Goal: Task Accomplishment & Management: Use online tool/utility

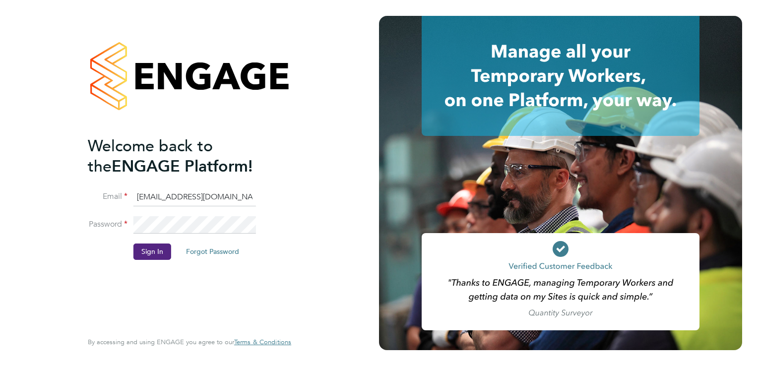
click at [142, 196] on input "ncc@pretiumresourcing.co.uk" at bounding box center [195, 198] width 123 height 18
type input "G4s@pretiumresourcing.co.uk"
click at [163, 253] on button "Sign In" at bounding box center [153, 252] width 38 height 16
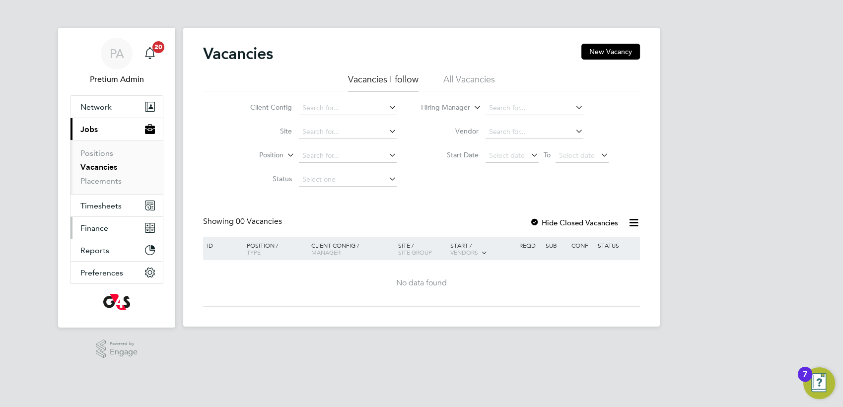
click at [105, 227] on span "Finance" at bounding box center [94, 227] width 28 height 9
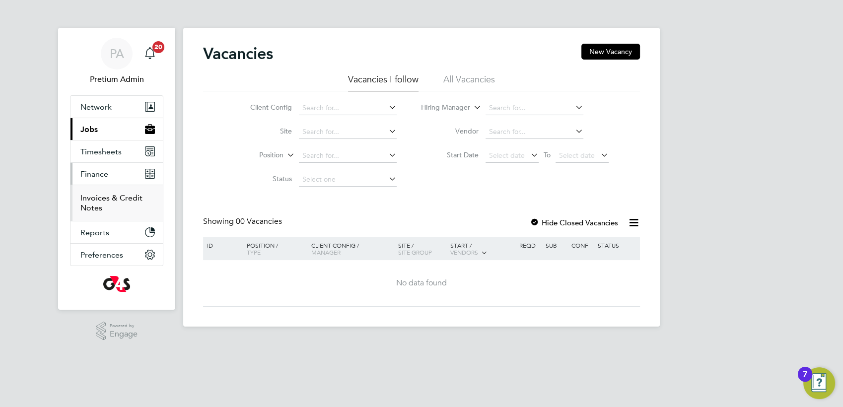
click at [94, 204] on link "Invoices & Credit Notes" at bounding box center [111, 202] width 62 height 19
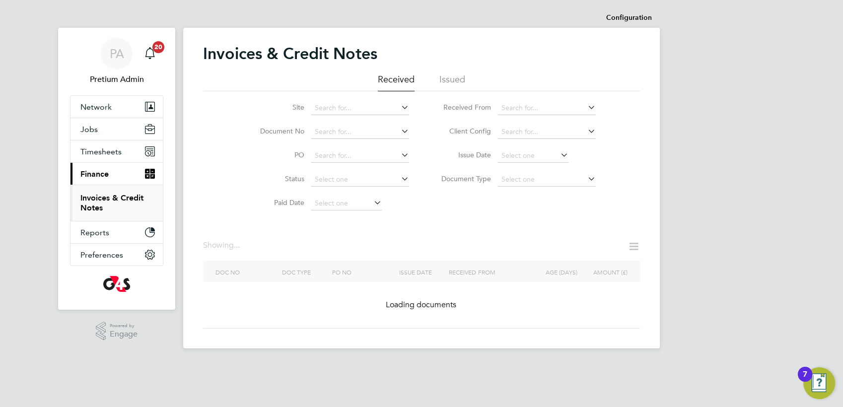
click at [631, 247] on icon at bounding box center [633, 246] width 12 height 12
click at [675, 133] on div "PA Pretium Admin Notifications 20 Applications: Network Team Members Businesses…" at bounding box center [421, 182] width 843 height 364
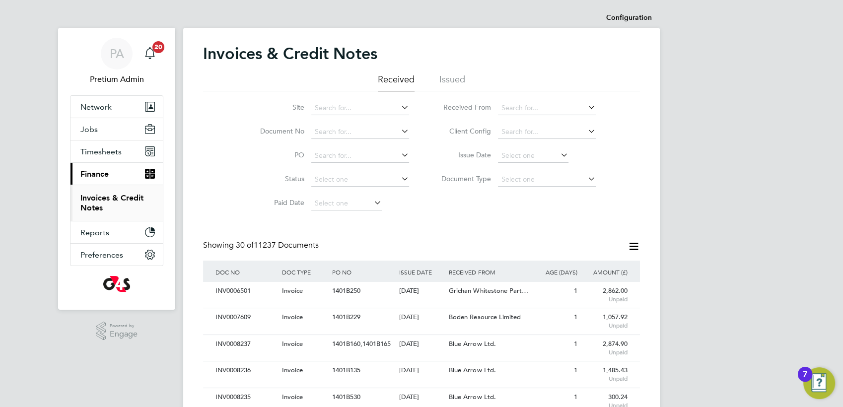
click at [634, 251] on icon at bounding box center [633, 246] width 12 height 12
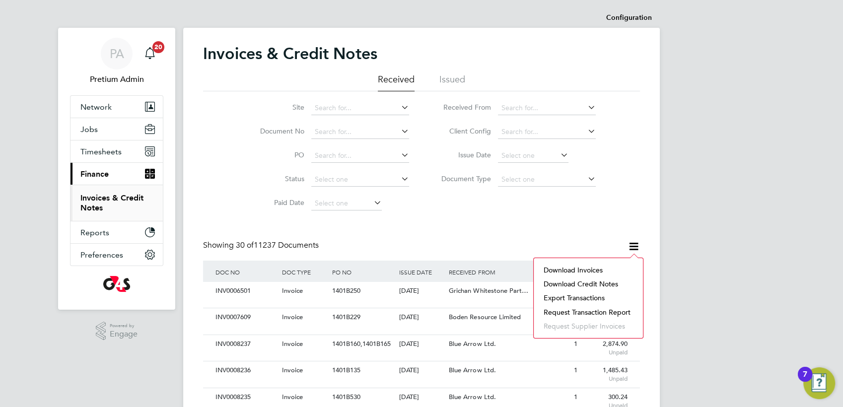
click at [564, 316] on li "Request transaction report" at bounding box center [588, 312] width 99 height 14
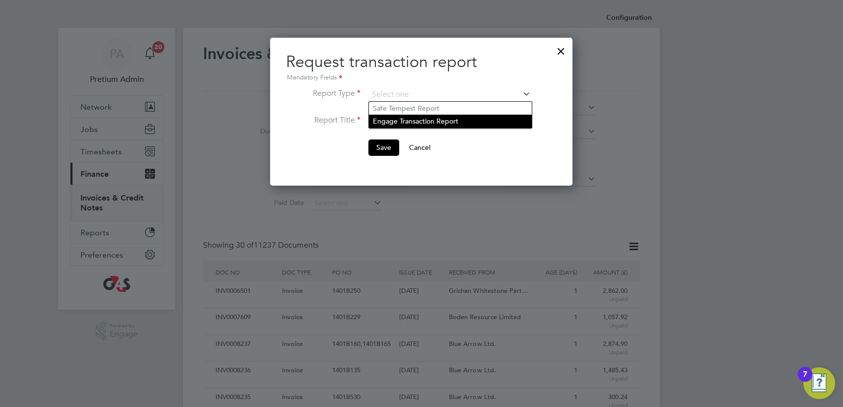
click at [393, 128] on li "Engage Transaction Report" at bounding box center [450, 121] width 163 height 13
type input "Engage Transaction Report"
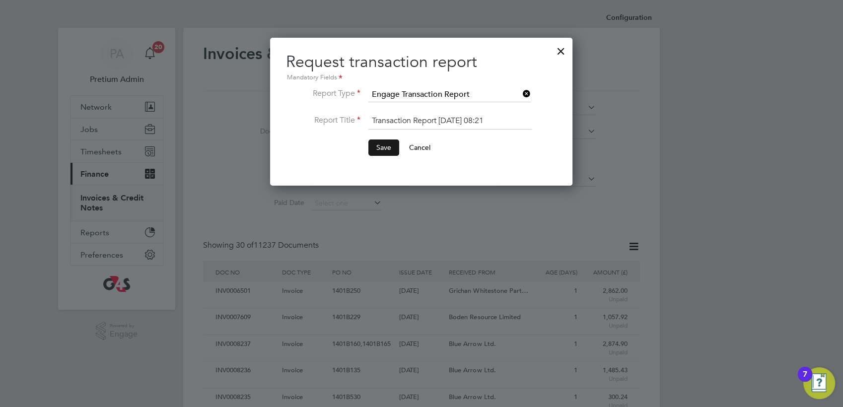
click at [388, 146] on button "Save" at bounding box center [383, 147] width 31 height 16
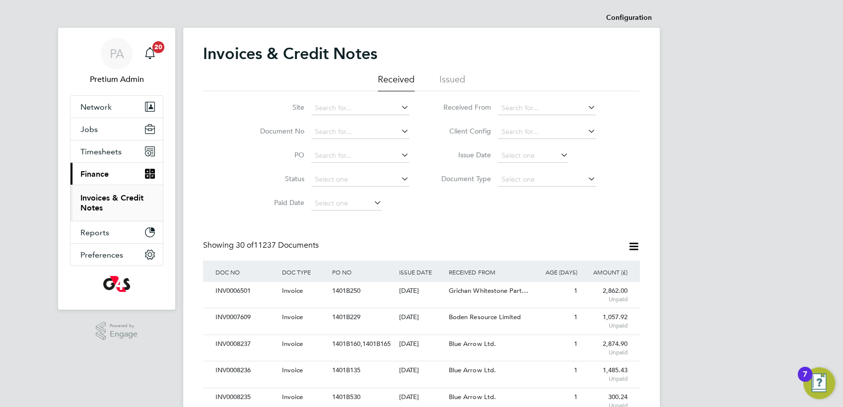
click at [133, 87] on app-nav-user-info "PA Pretium Admin Notifications 20" at bounding box center [116, 62] width 93 height 68
click at [633, 247] on icon at bounding box center [633, 246] width 12 height 12
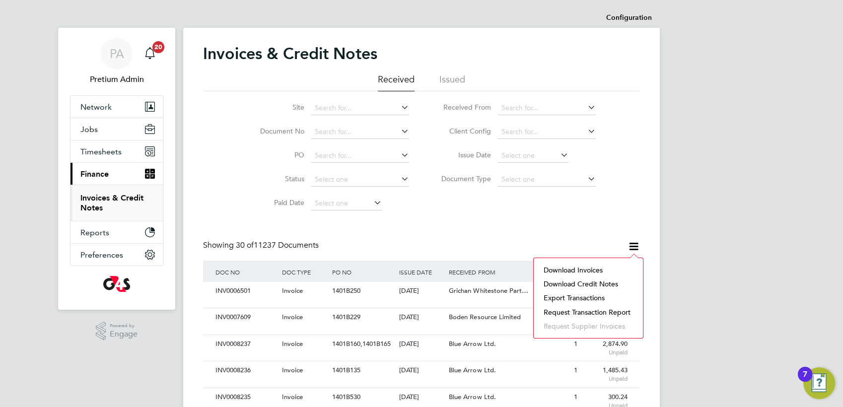
click at [572, 268] on li "Download invoices" at bounding box center [588, 270] width 99 height 14
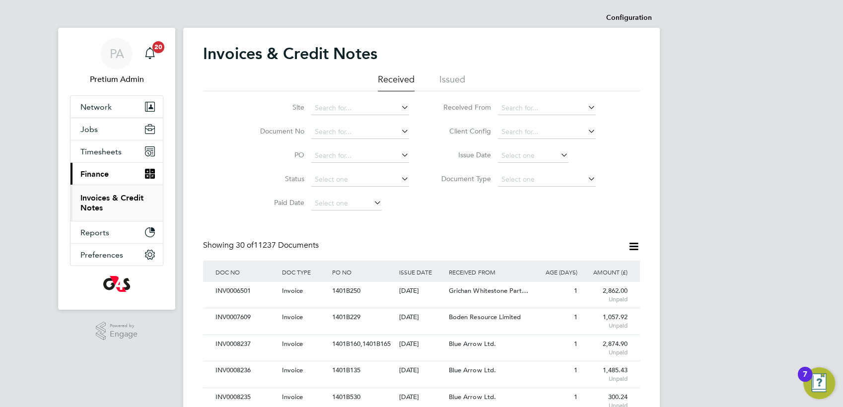
click at [638, 244] on icon at bounding box center [633, 246] width 12 height 12
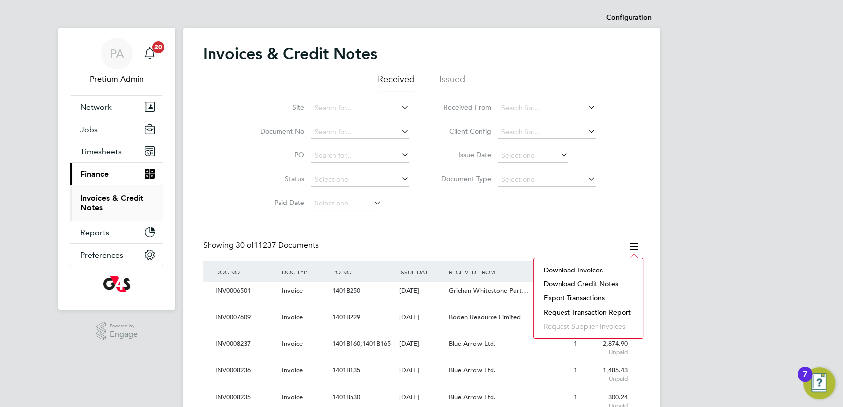
click at [595, 280] on li "Download credit notes" at bounding box center [588, 284] width 99 height 14
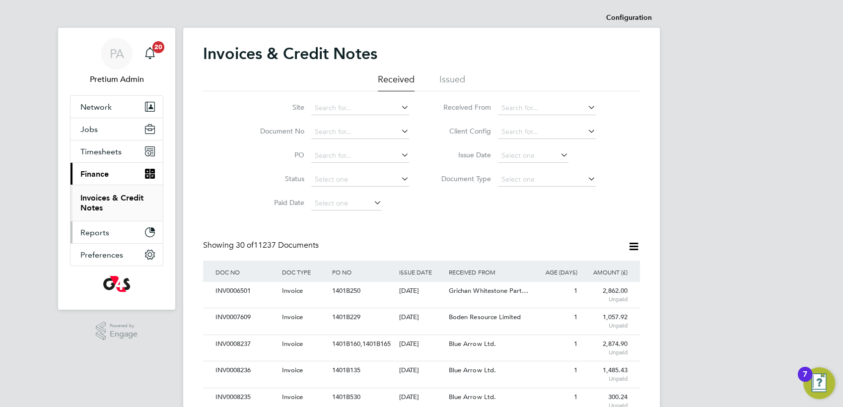
click at [135, 225] on button "Reports" at bounding box center [116, 232] width 92 height 22
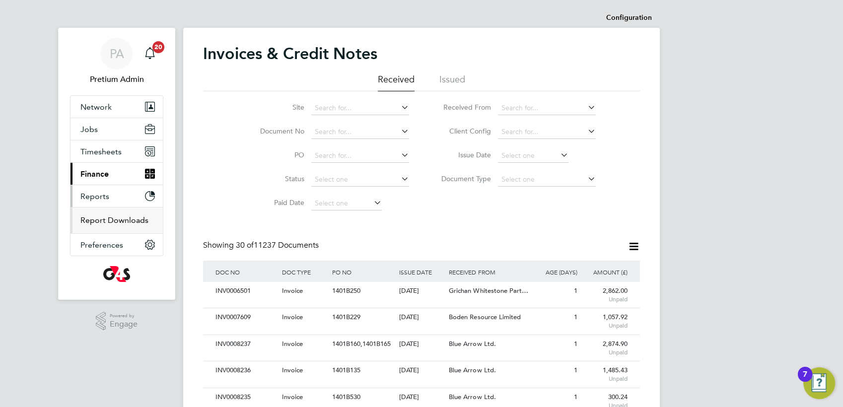
click at [116, 221] on link "Report Downloads" at bounding box center [114, 219] width 68 height 9
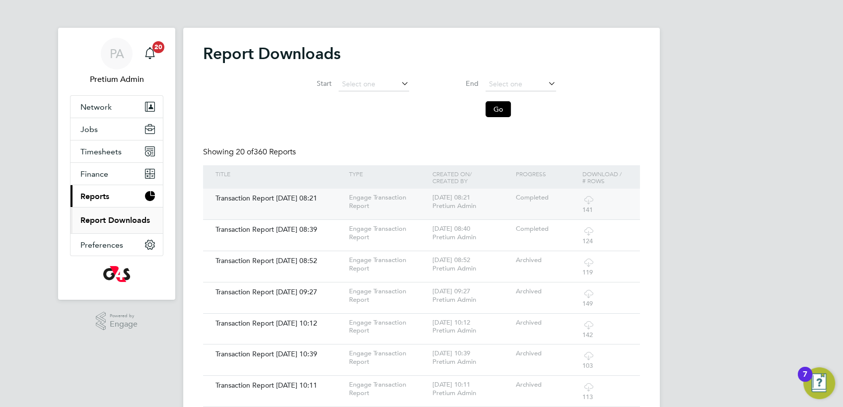
click at [588, 201] on icon at bounding box center [588, 200] width 12 height 12
click at [311, 111] on div "Start End Go" at bounding box center [421, 95] width 437 height 55
click at [108, 52] on div "PA" at bounding box center [117, 54] width 32 height 32
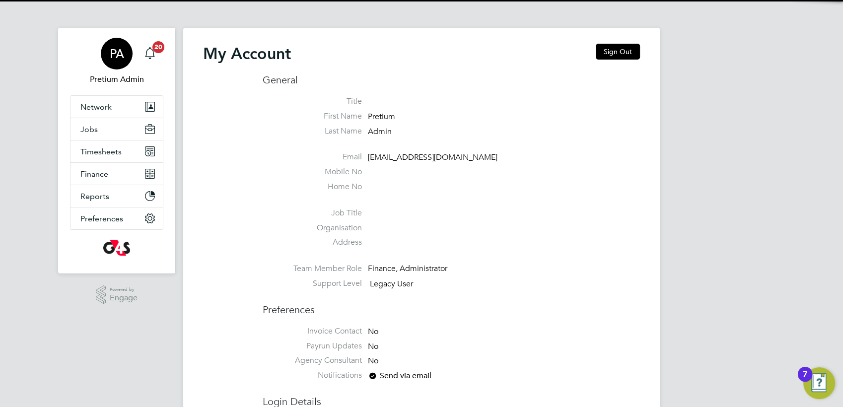
type input "g4sess@pretiumresourcing.co.uk"
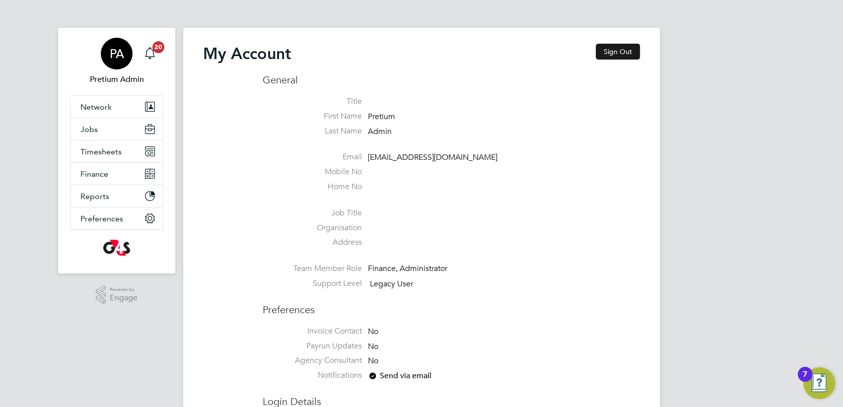
click at [618, 54] on button "Sign Out" at bounding box center [618, 52] width 44 height 16
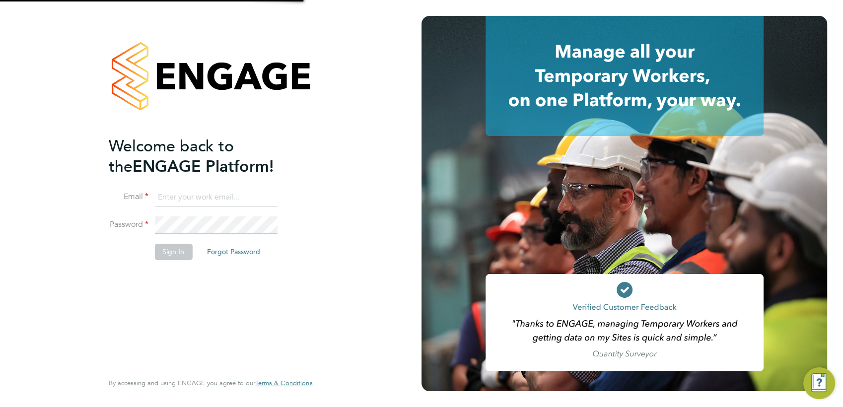
type input "g4sess@pretiumresourcing.co.uk"
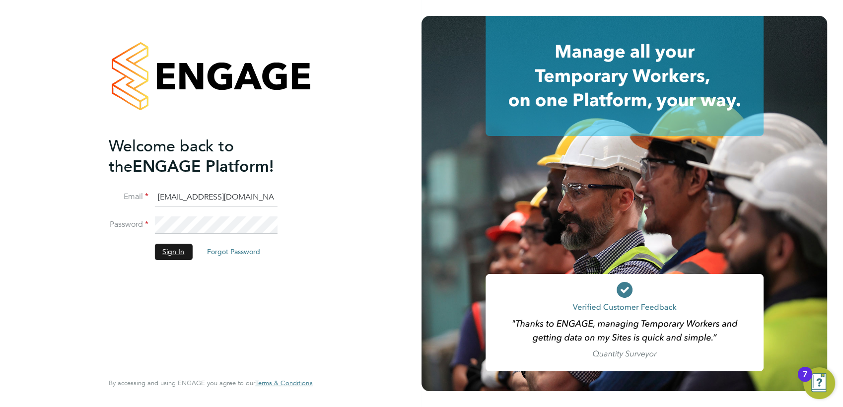
click at [176, 252] on button "Sign In" at bounding box center [173, 252] width 38 height 16
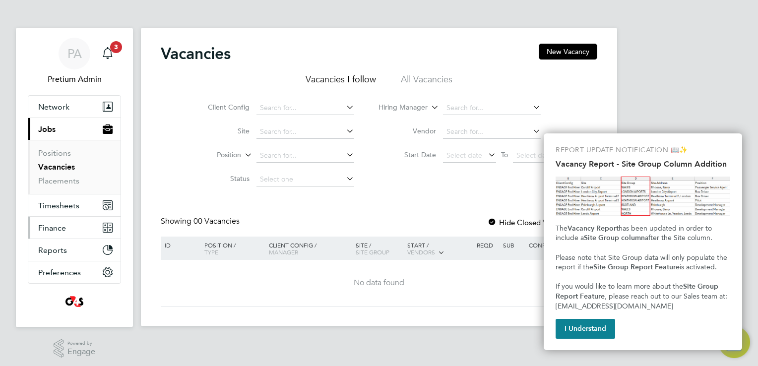
click at [80, 224] on button "Finance" at bounding box center [74, 228] width 92 height 22
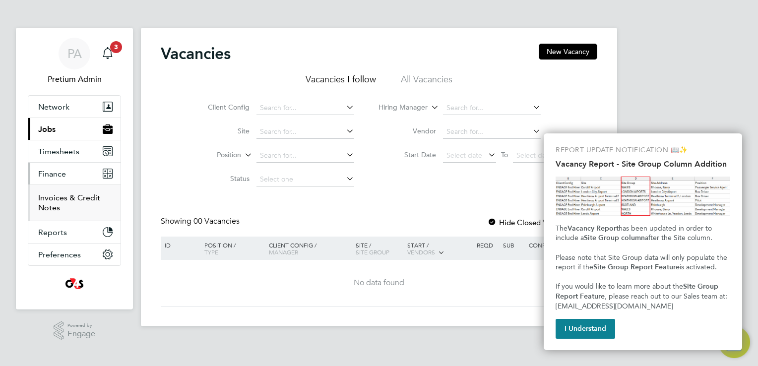
click at [62, 201] on link "Invoices & Credit Notes" at bounding box center [69, 202] width 62 height 19
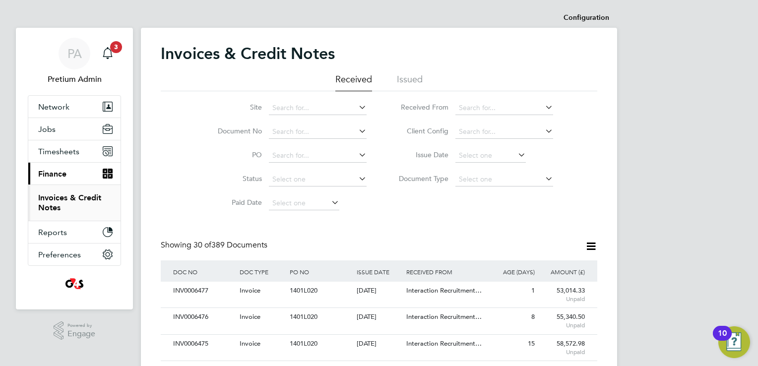
click at [594, 248] on icon at bounding box center [591, 246] width 12 height 12
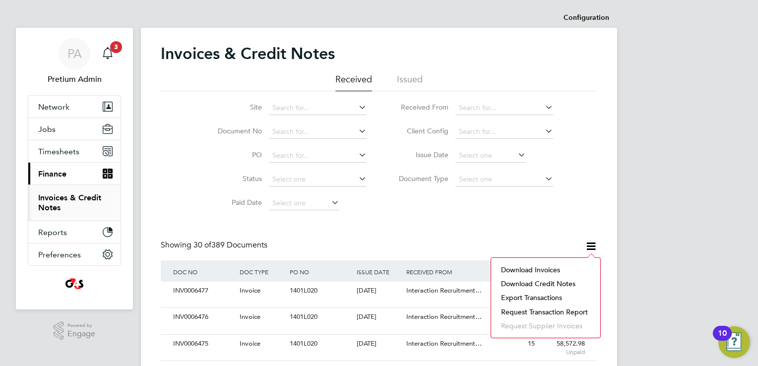
click at [534, 309] on li "Request transaction report" at bounding box center [545, 312] width 99 height 14
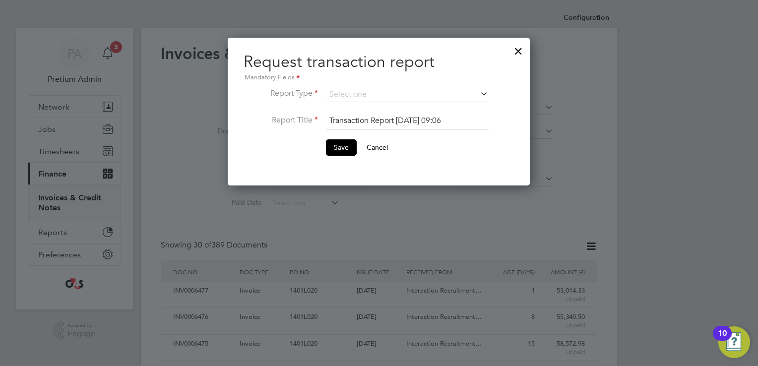
click at [389, 116] on li "Engage Transaction Report" at bounding box center [407, 121] width 163 height 13
type input "Engage Transaction Report"
click at [347, 143] on button "Save" at bounding box center [341, 147] width 31 height 16
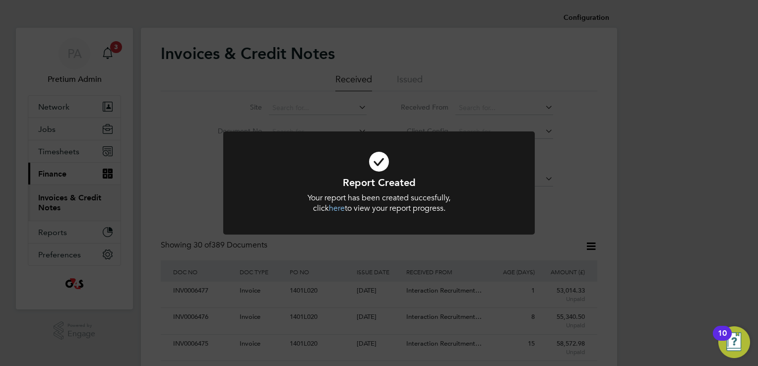
click at [537, 240] on div "Report Created Your report has been created succesfully, click here to view you…" at bounding box center [379, 183] width 758 height 366
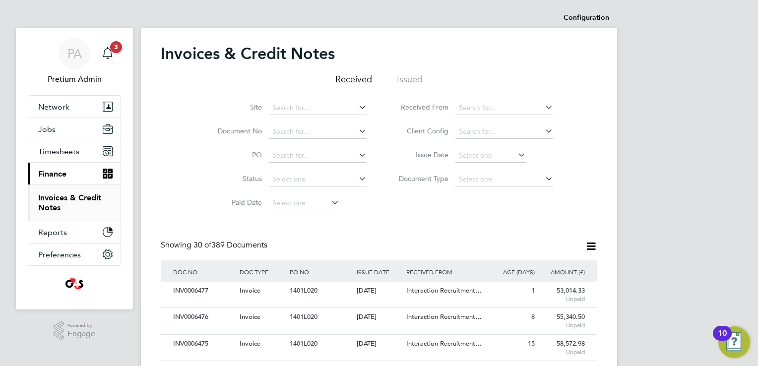
click at [593, 244] on icon at bounding box center [591, 246] width 12 height 12
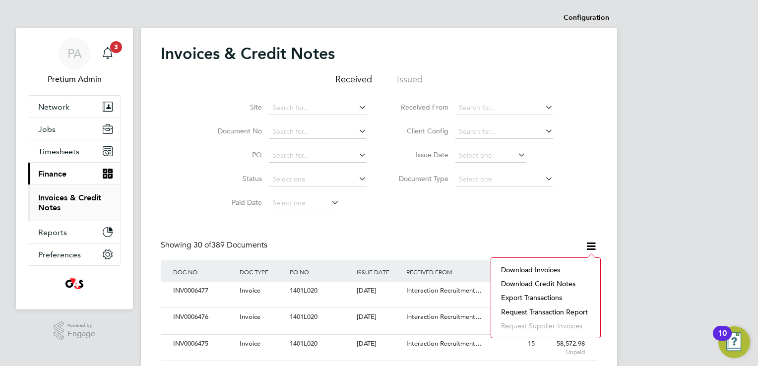
click at [526, 269] on li "Download invoices" at bounding box center [545, 270] width 99 height 14
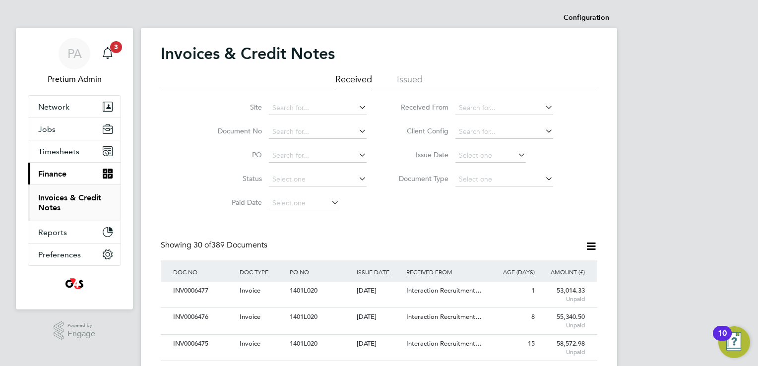
click at [591, 246] on icon at bounding box center [591, 246] width 12 height 12
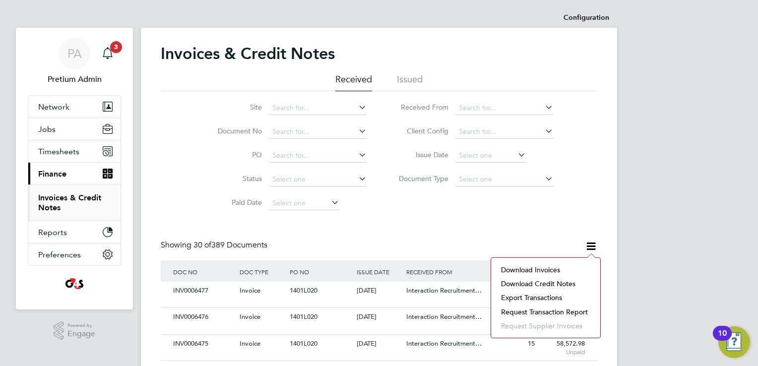
click at [538, 283] on li "Download credit notes" at bounding box center [545, 284] width 99 height 14
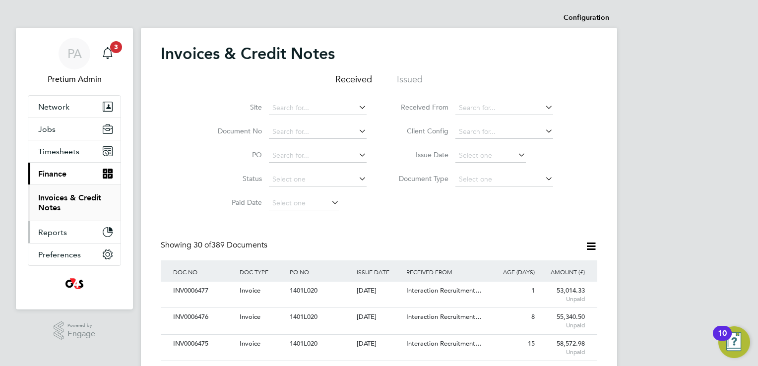
click at [68, 227] on button "Reports" at bounding box center [74, 232] width 92 height 22
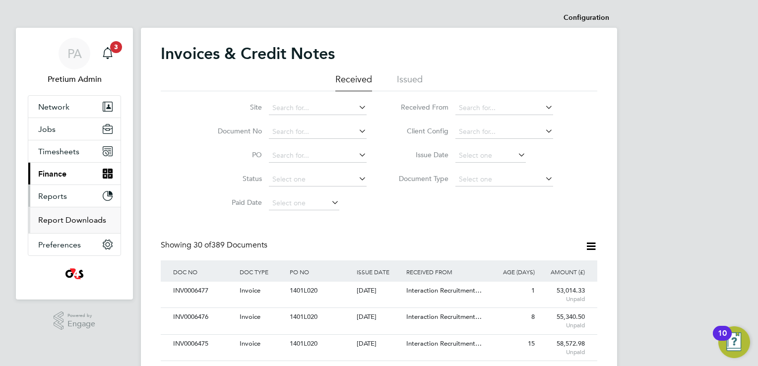
click at [56, 221] on link "Report Downloads" at bounding box center [72, 219] width 68 height 9
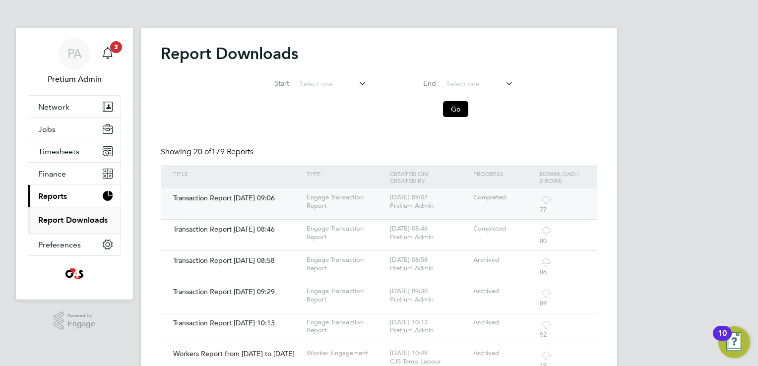
click at [546, 200] on icon at bounding box center [546, 200] width 12 height 12
click at [66, 39] on app-avatar "PA" at bounding box center [75, 54] width 32 height 32
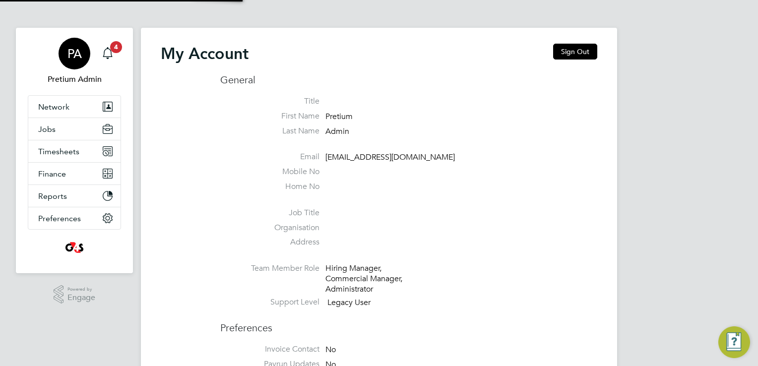
type input "g4scars@pretiumresourcing.co.uk"
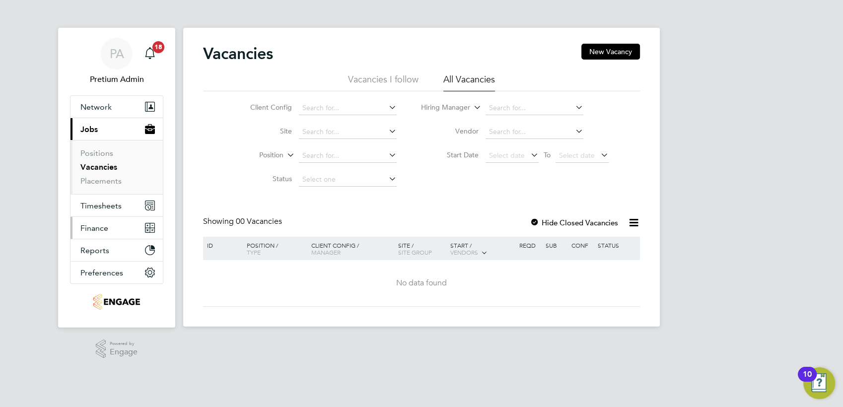
click at [108, 232] on button "Finance" at bounding box center [116, 228] width 92 height 22
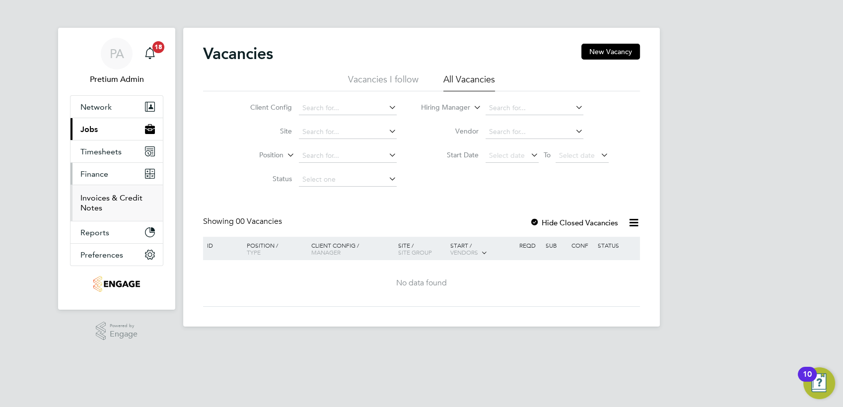
click at [95, 200] on link "Invoices & Credit Notes" at bounding box center [111, 202] width 62 height 19
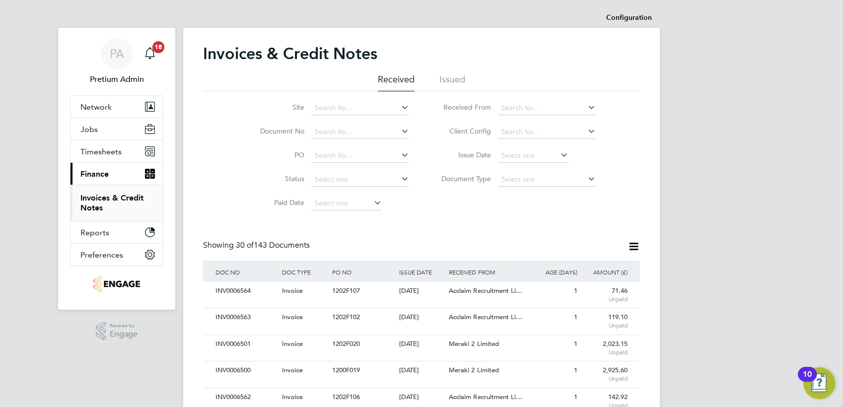
click at [631, 245] on icon at bounding box center [633, 246] width 12 height 12
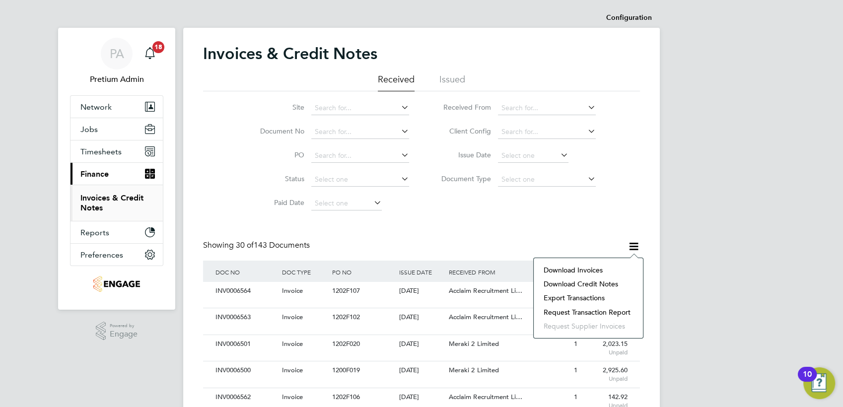
click at [571, 312] on li "Request transaction report" at bounding box center [588, 312] width 99 height 14
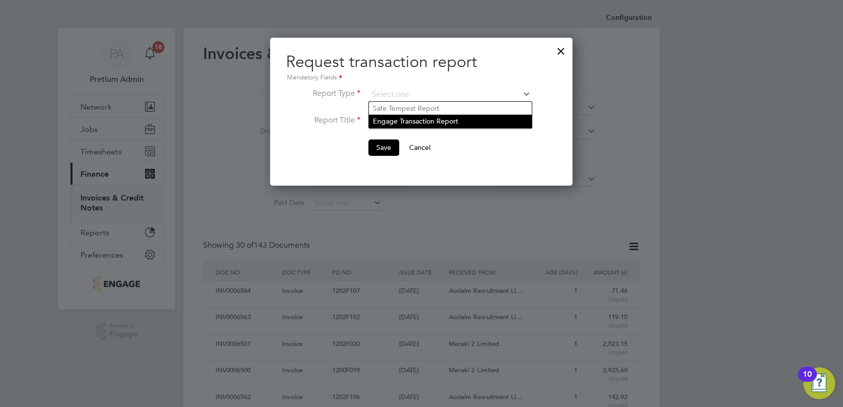
click at [421, 127] on li "Engage Transaction Report" at bounding box center [450, 121] width 163 height 13
type input "Engage Transaction Report"
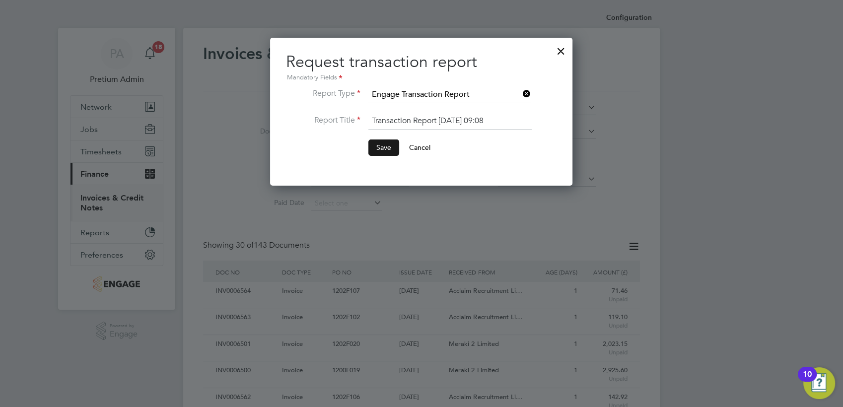
click at [383, 144] on button "Save" at bounding box center [383, 147] width 31 height 16
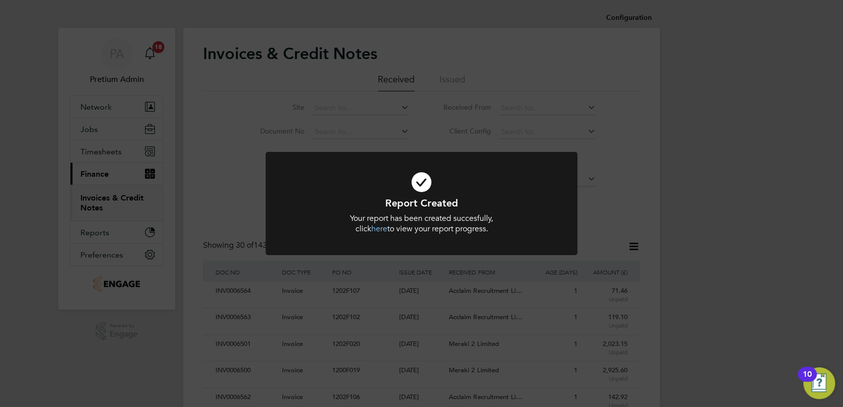
click at [584, 271] on div "Report Created Your report has been created succesfully, click here to view you…" at bounding box center [421, 203] width 843 height 407
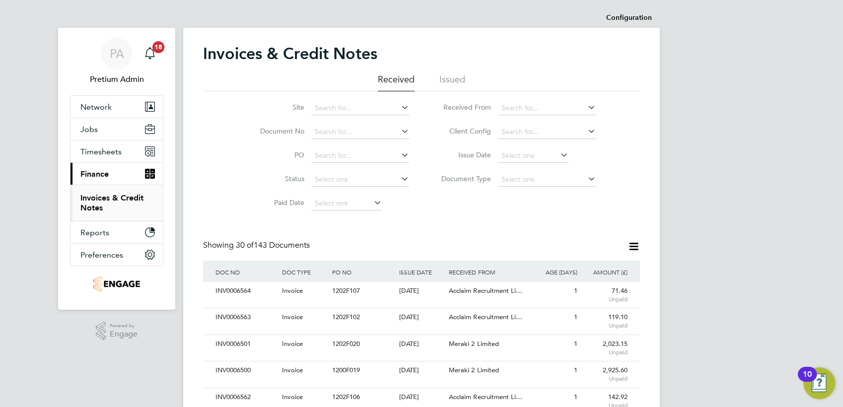
click at [637, 246] on icon at bounding box center [633, 246] width 12 height 12
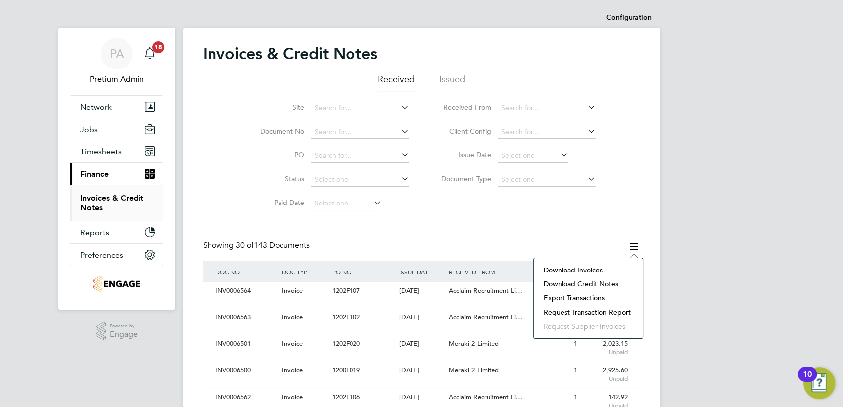
click at [578, 269] on li "Download invoices" at bounding box center [588, 270] width 99 height 14
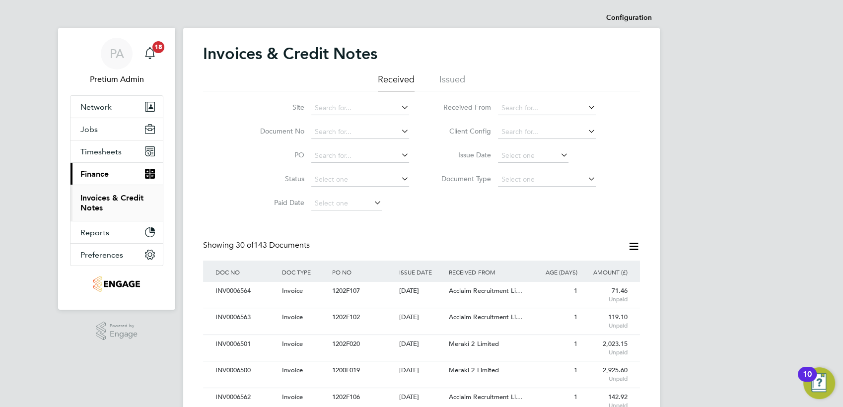
click at [510, 203] on div "Site Document No PO Status Paid Date Issued To Received From Client Config Issu…" at bounding box center [421, 153] width 437 height 124
click at [638, 246] on icon at bounding box center [633, 246] width 12 height 12
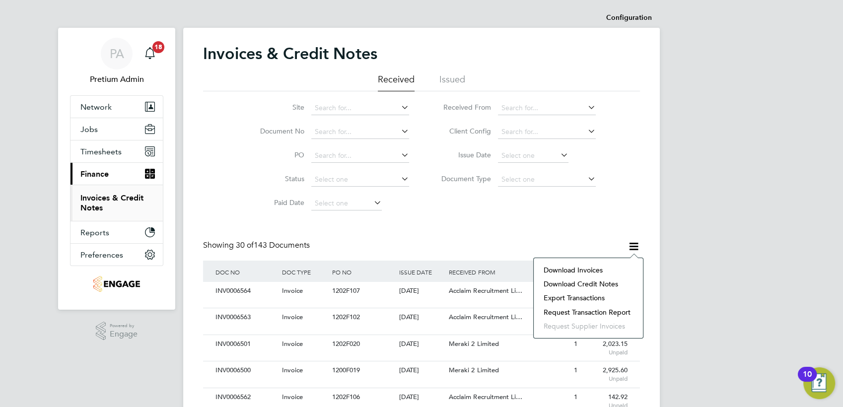
click at [581, 283] on li "Download credit notes" at bounding box center [588, 284] width 99 height 14
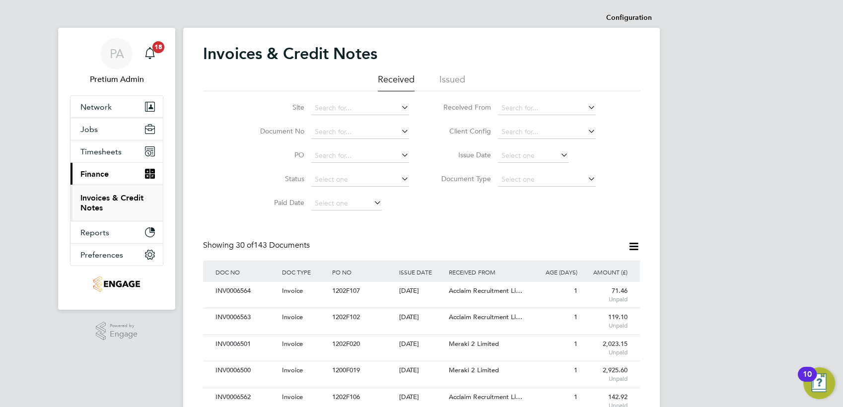
click at [130, 232] on button "Reports" at bounding box center [116, 232] width 92 height 22
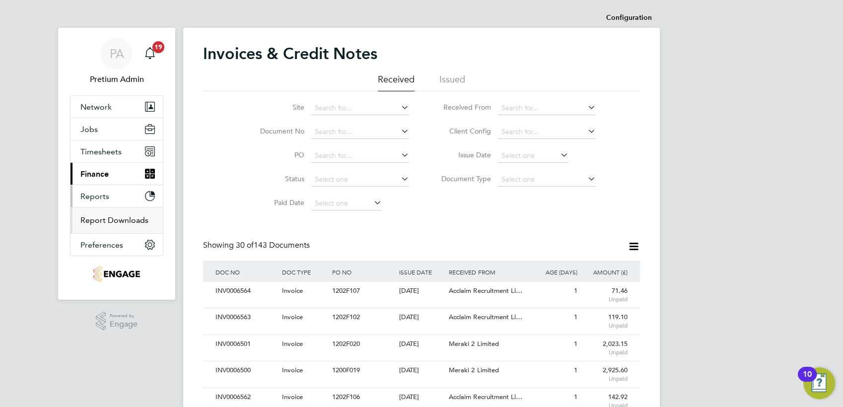
click at [104, 220] on link "Report Downloads" at bounding box center [114, 219] width 68 height 9
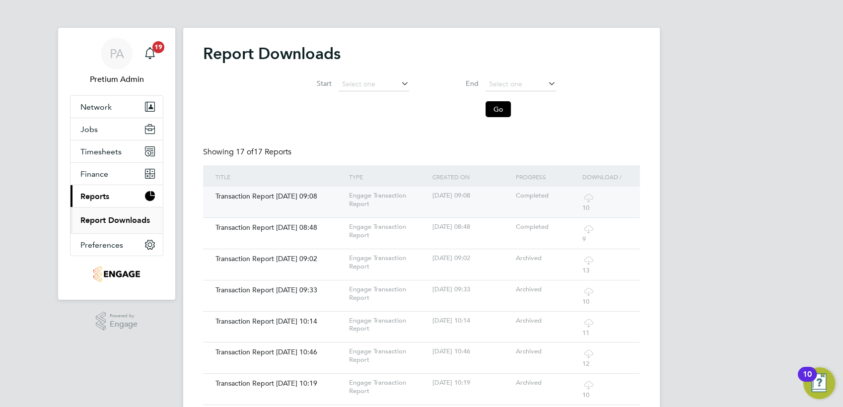
click at [588, 197] on icon at bounding box center [588, 198] width 12 height 12
click at [128, 45] on div "PA" at bounding box center [117, 54] width 32 height 32
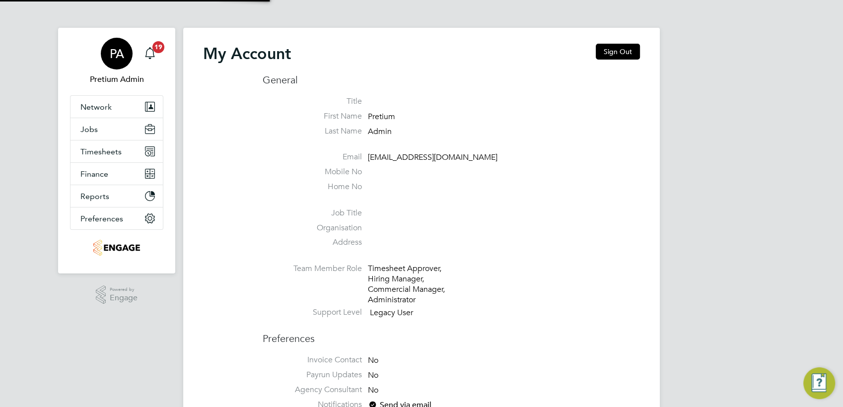
type input "G4SCS@pretiumresourcing.co.uk"
click at [630, 50] on button "Sign Out" at bounding box center [618, 52] width 44 height 16
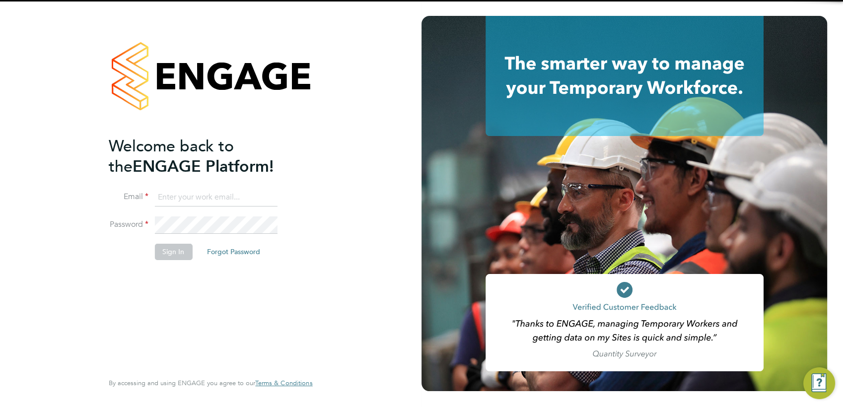
type input "G4SCS@pretiumresourcing.co.uk"
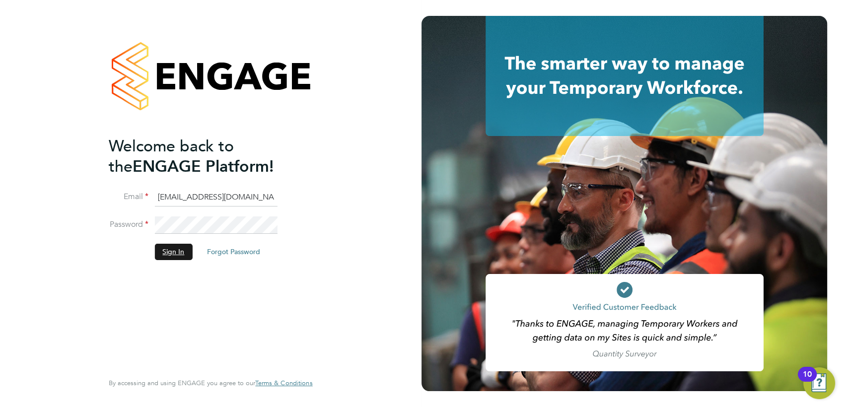
click at [180, 252] on button "Sign In" at bounding box center [173, 252] width 38 height 16
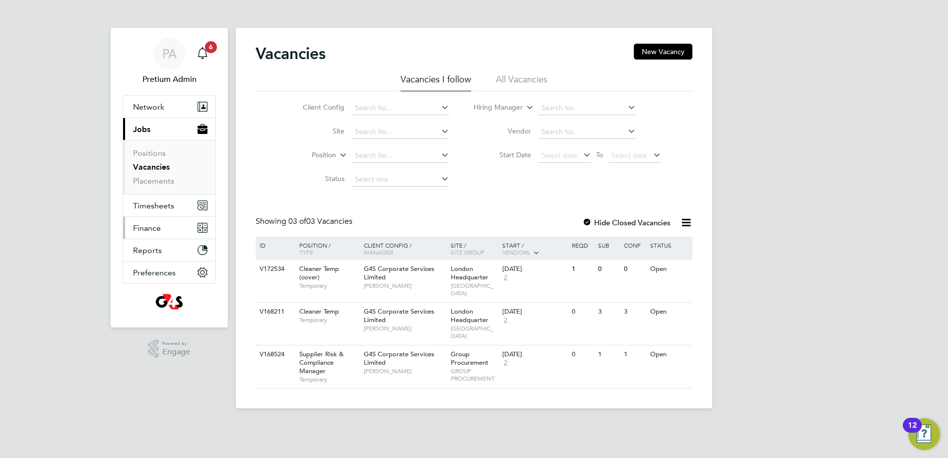
click at [166, 227] on button "Finance" at bounding box center [169, 228] width 92 height 22
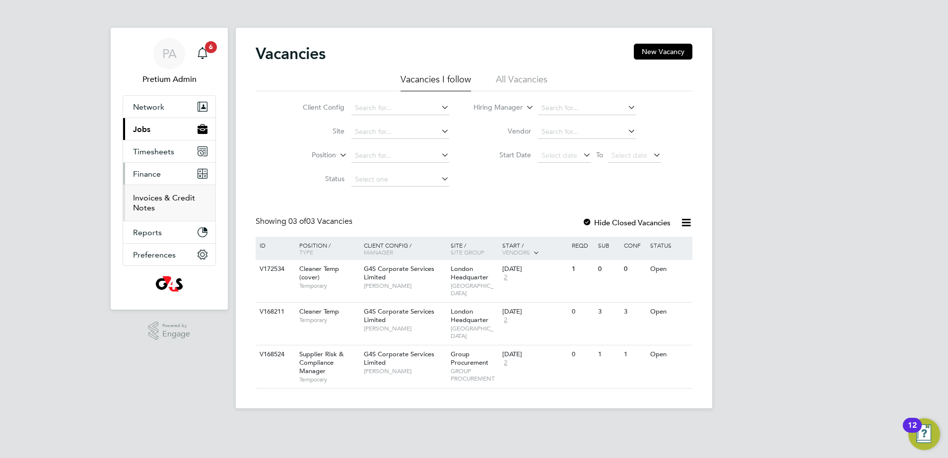
click at [147, 196] on link "Invoices & Credit Notes" at bounding box center [164, 202] width 62 height 19
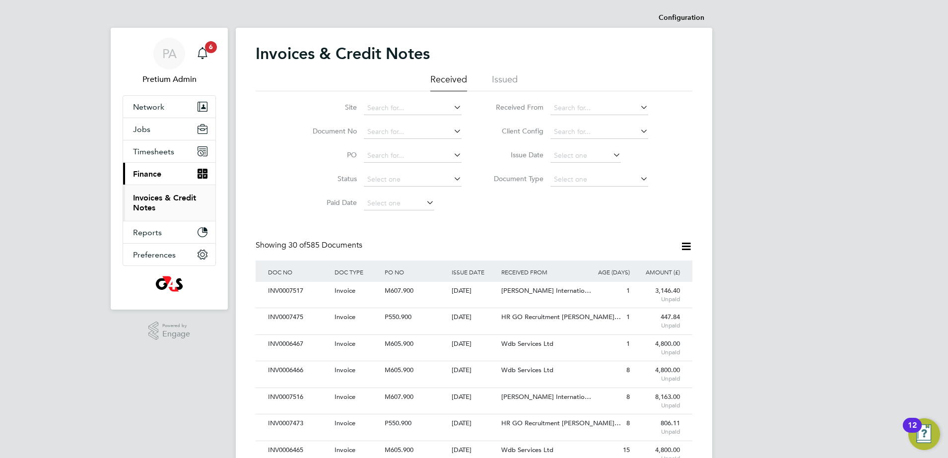
click at [683, 248] on icon at bounding box center [686, 246] width 12 height 12
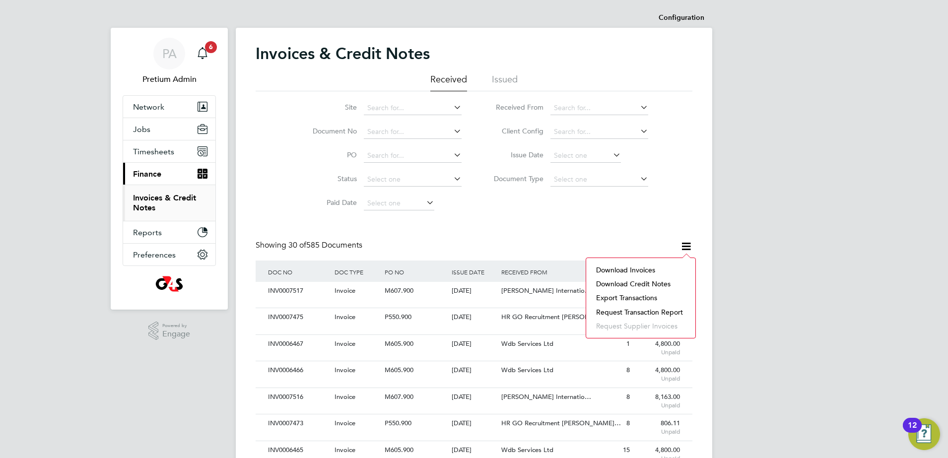
click at [638, 269] on li "Download invoices" at bounding box center [640, 270] width 99 height 14
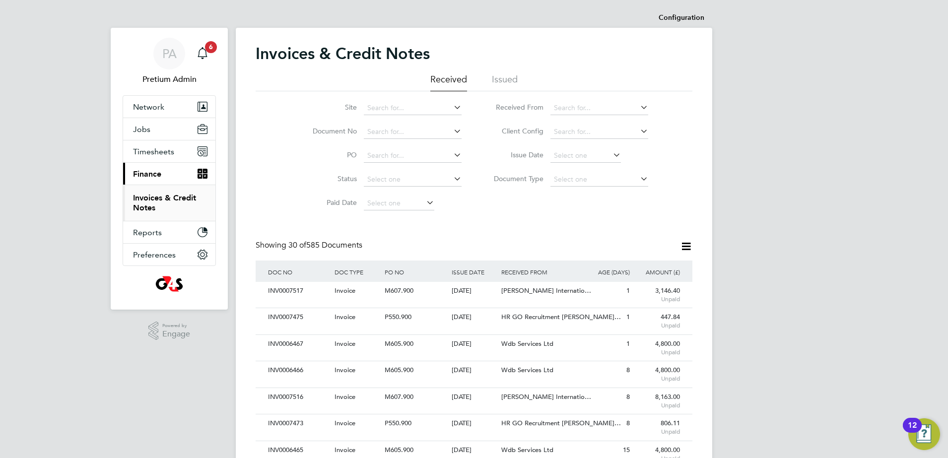
click at [601, 215] on div "Site Document No PO Status Paid Date Issued To Received From Client Config Issu…" at bounding box center [474, 153] width 437 height 124
click at [688, 245] on icon at bounding box center [686, 246] width 12 height 12
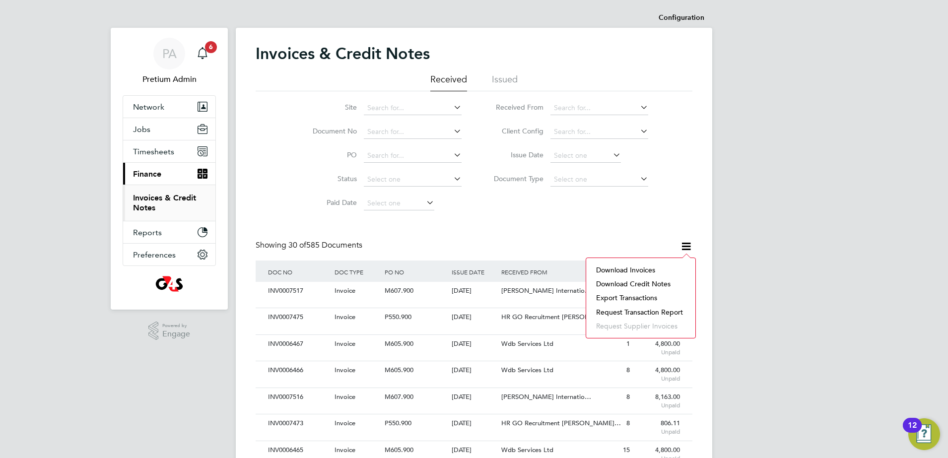
click at [633, 282] on li "Download credit notes" at bounding box center [640, 284] width 99 height 14
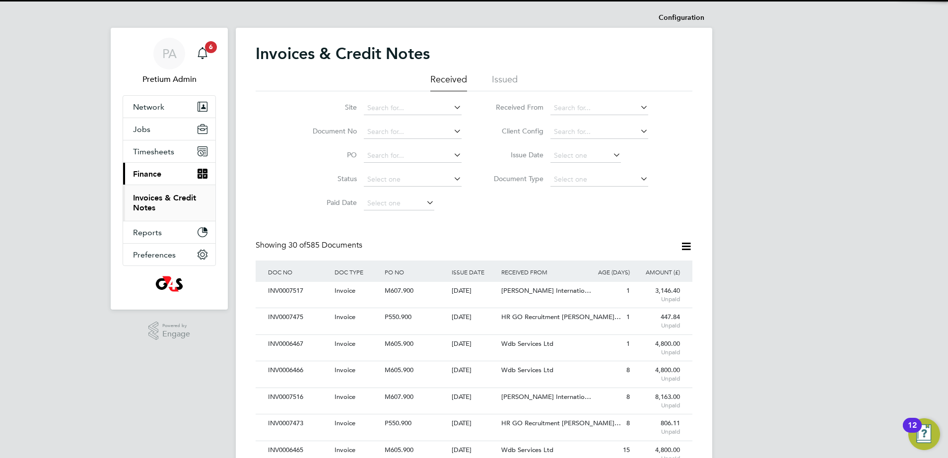
click at [588, 242] on div "Showing 30 of 585 Documents" at bounding box center [474, 250] width 437 height 20
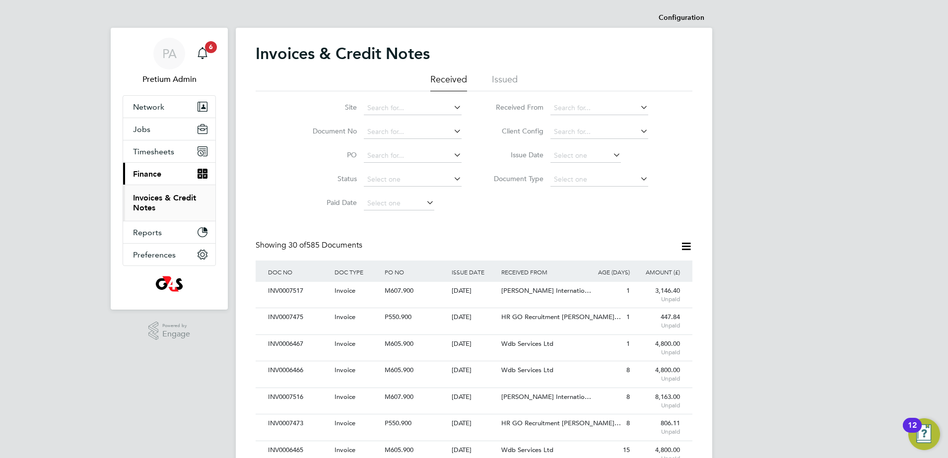
click at [692, 243] on icon at bounding box center [686, 246] width 12 height 12
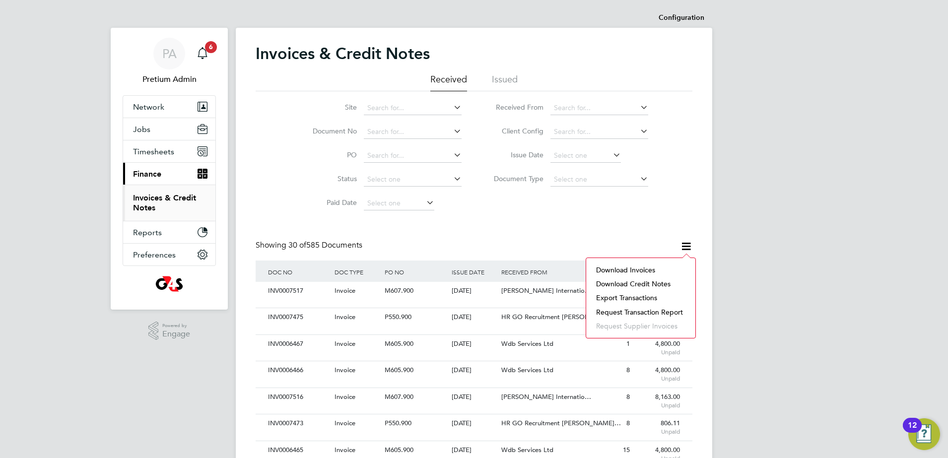
click at [622, 310] on li "Request transaction report" at bounding box center [640, 312] width 99 height 14
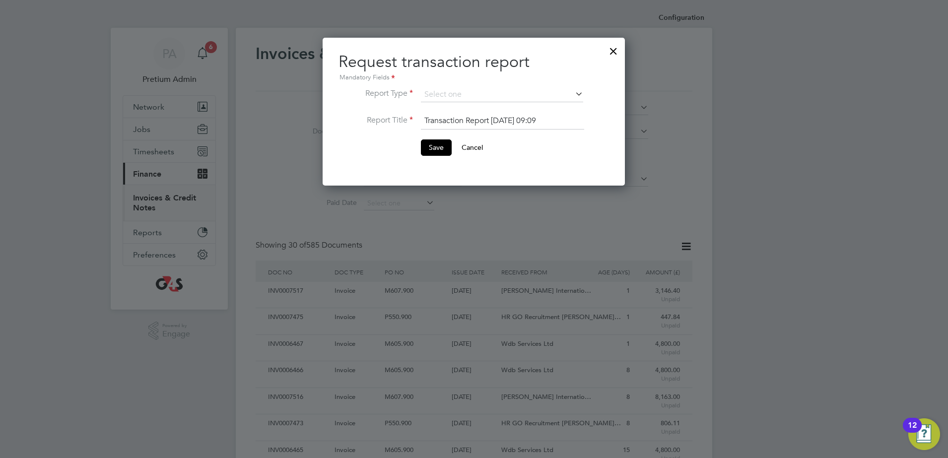
click at [475, 120] on li "Engage Transaction Report" at bounding box center [501, 121] width 163 height 13
type input "Engage Transaction Report"
click at [434, 152] on button "Save" at bounding box center [436, 147] width 31 height 16
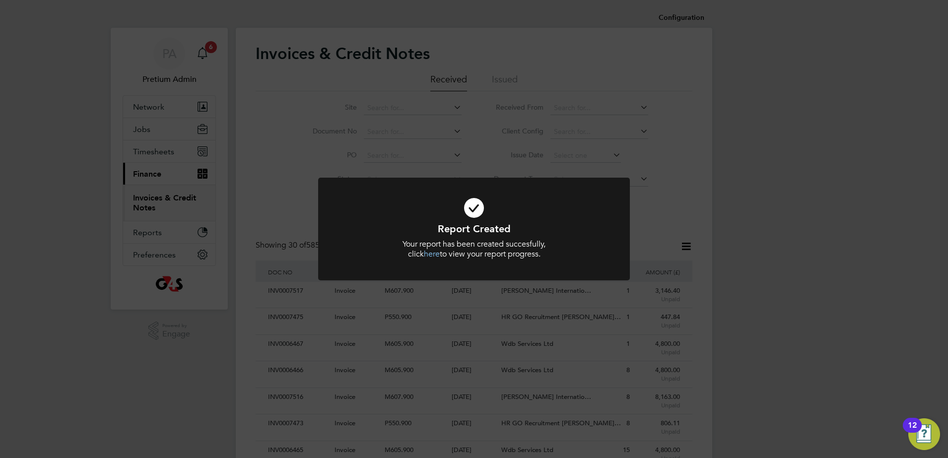
click at [303, 153] on div "Report Created Your report has been created succesfully, click here to view you…" at bounding box center [474, 229] width 948 height 458
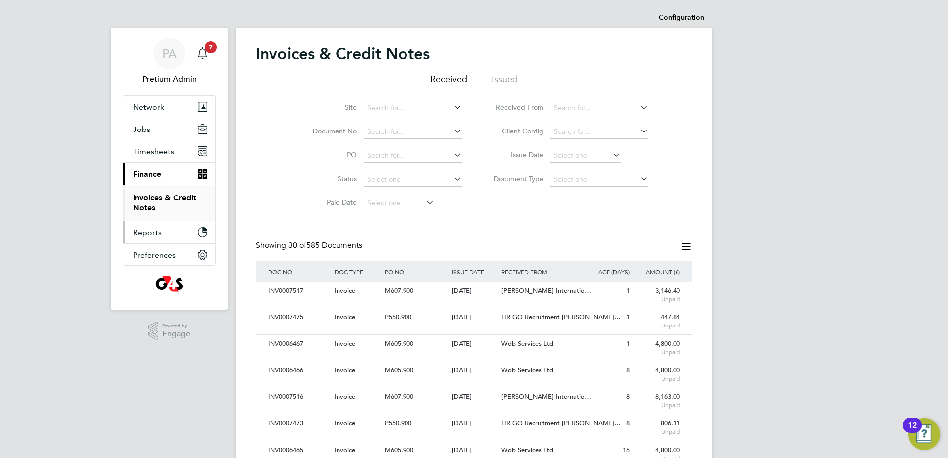
click at [163, 233] on button "Reports" at bounding box center [169, 232] width 92 height 22
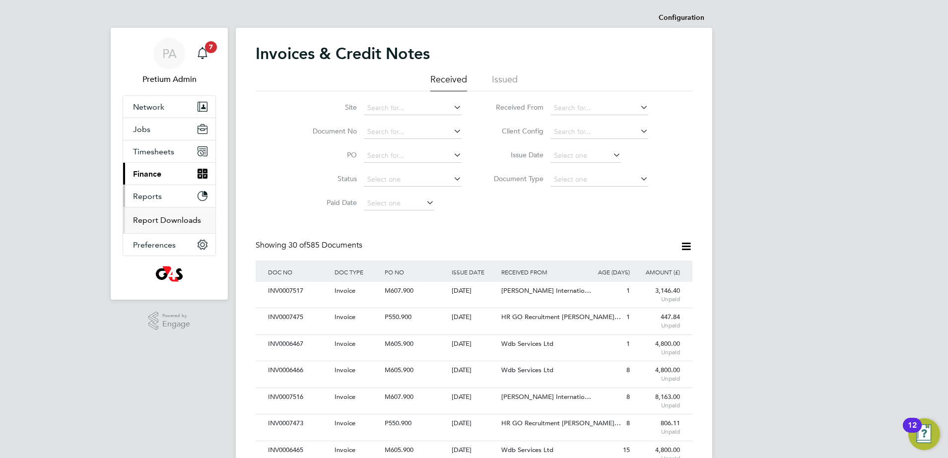
click at [152, 224] on link "Report Downloads" at bounding box center [167, 219] width 68 height 9
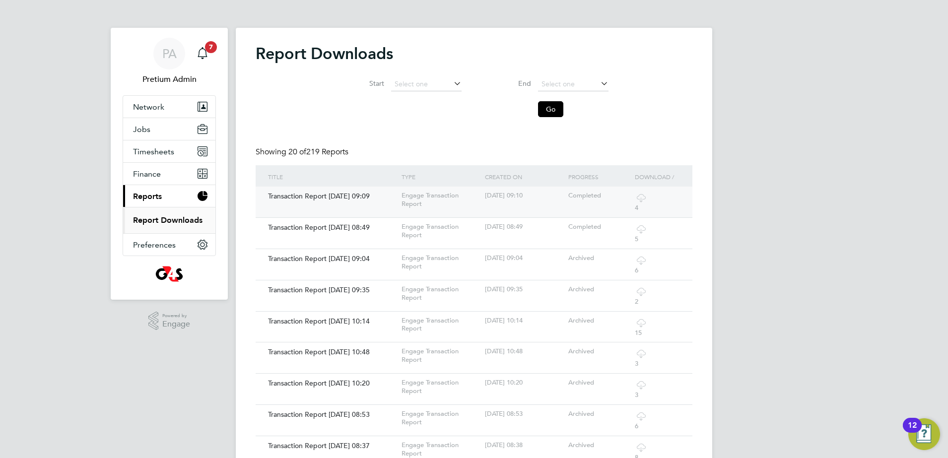
click at [641, 200] on icon at bounding box center [641, 198] width 12 height 12
click at [168, 55] on span "PA" at bounding box center [169, 53] width 14 height 13
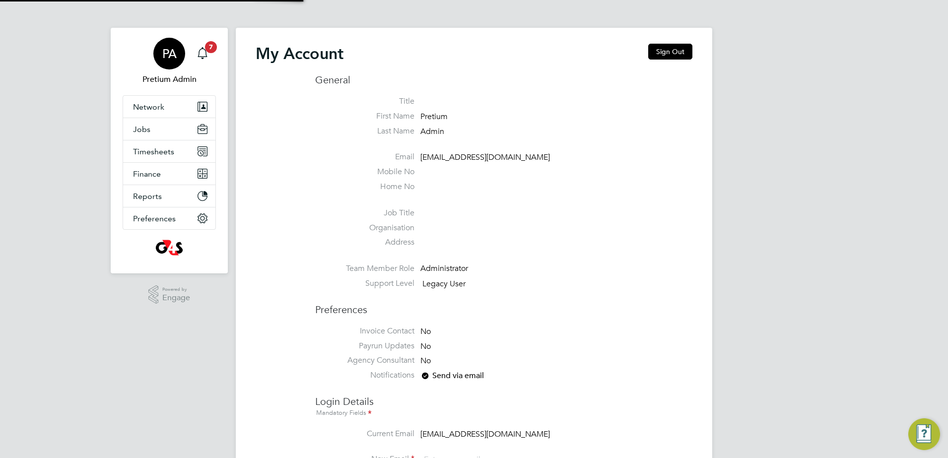
type input "[EMAIL_ADDRESS][DOMAIN_NAME]"
click at [674, 50] on button "Sign Out" at bounding box center [670, 52] width 44 height 16
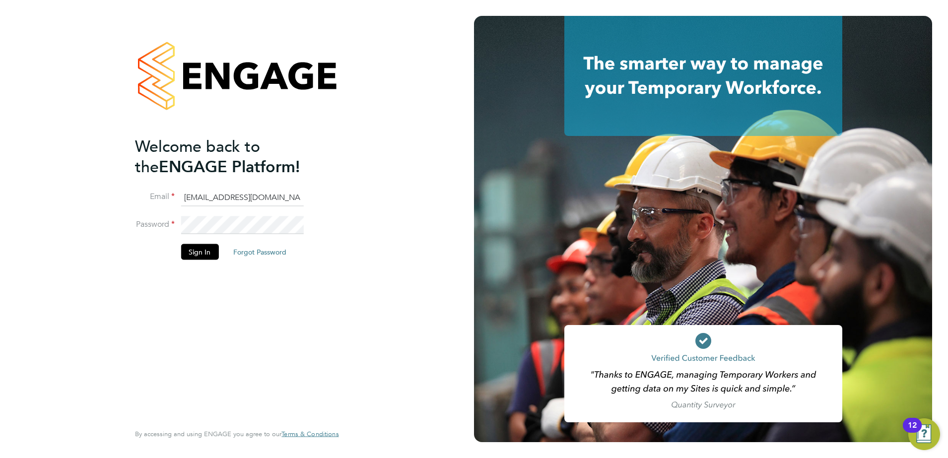
click at [196, 196] on input "[EMAIL_ADDRESS][DOMAIN_NAME]" at bounding box center [242, 198] width 123 height 18
click at [218, 194] on input "g4scash@pretiumresourcing.co.uk" at bounding box center [242, 198] width 123 height 18
type input "[EMAIL_ADDRESS][DOMAIN_NAME]"
click at [208, 249] on button "Sign In" at bounding box center [200, 252] width 38 height 16
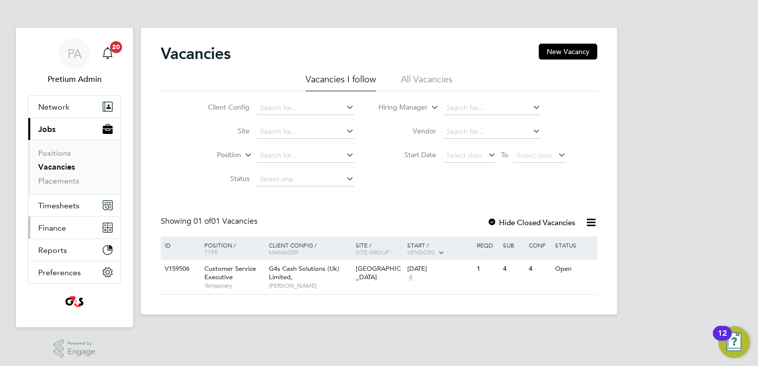
click at [66, 225] on button "Finance" at bounding box center [74, 228] width 92 height 22
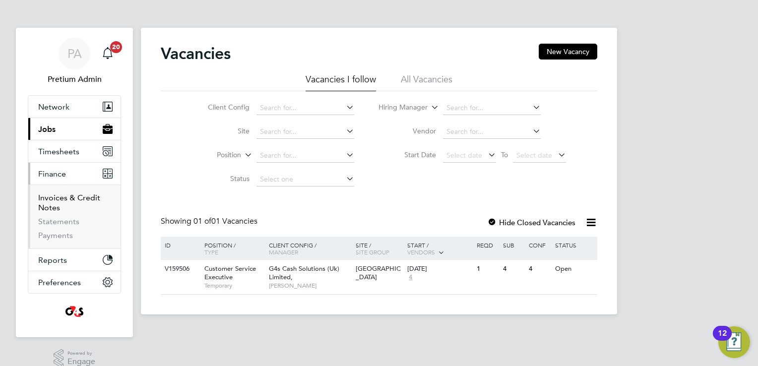
click at [53, 200] on link "Invoices & Credit Notes" at bounding box center [69, 202] width 62 height 19
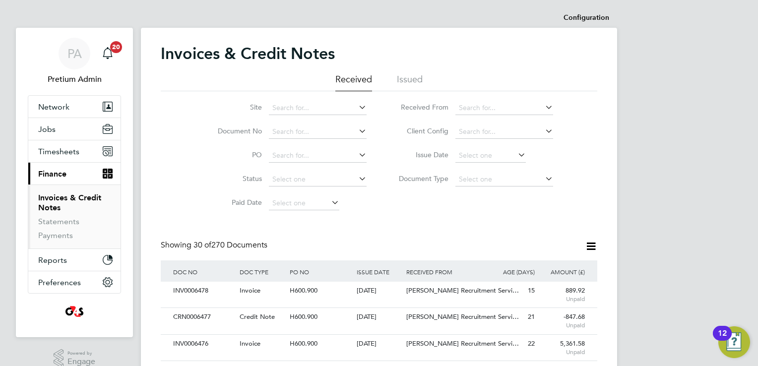
click at [592, 241] on icon at bounding box center [591, 246] width 12 height 12
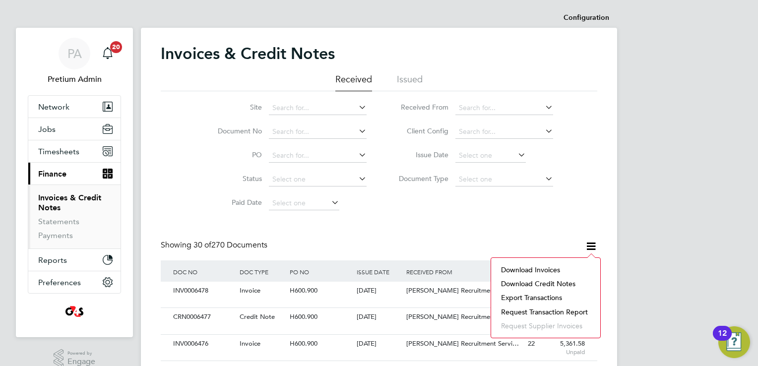
click at [527, 268] on li "Download invoices" at bounding box center [545, 270] width 99 height 14
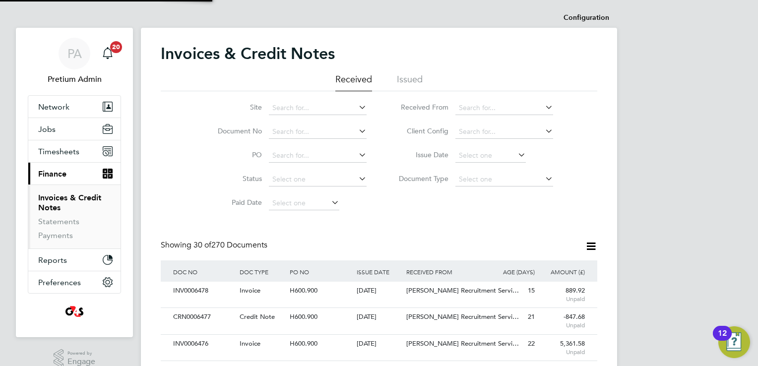
click at [596, 245] on icon at bounding box center [591, 246] width 12 height 12
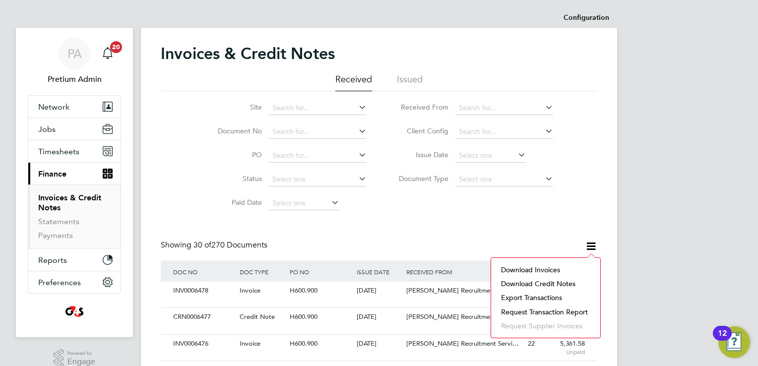
click at [557, 281] on li "Download credit notes" at bounding box center [545, 284] width 99 height 14
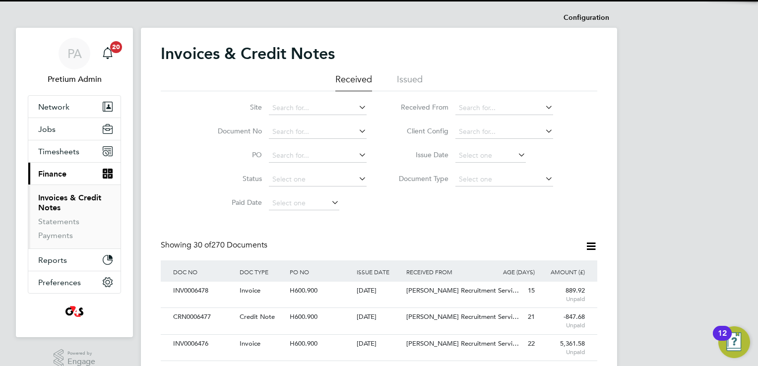
click at [405, 207] on div "Site Document No PO Status Paid Date Issued To Received From Client Config Issu…" at bounding box center [379, 153] width 437 height 124
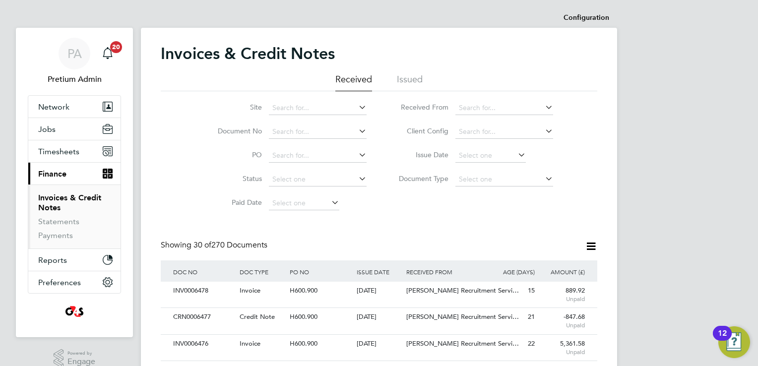
drag, startPoint x: 589, startPoint y: 247, endPoint x: 582, endPoint y: 254, distance: 9.8
click at [582, 254] on div "Showing 30 of 270 Documents" at bounding box center [379, 250] width 437 height 20
click at [588, 246] on icon at bounding box center [591, 246] width 12 height 12
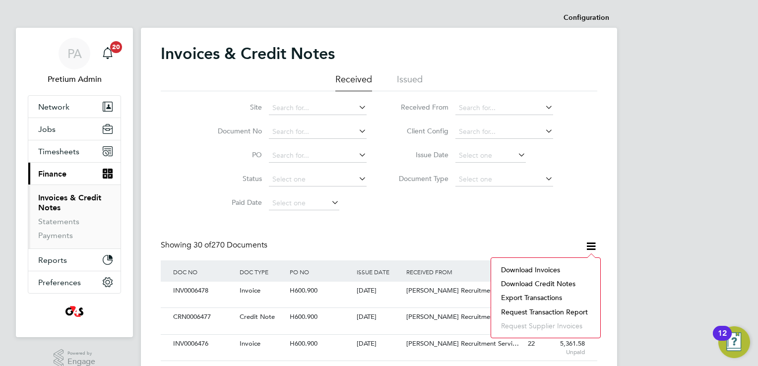
click at [543, 310] on li "Request transaction report" at bounding box center [545, 312] width 99 height 14
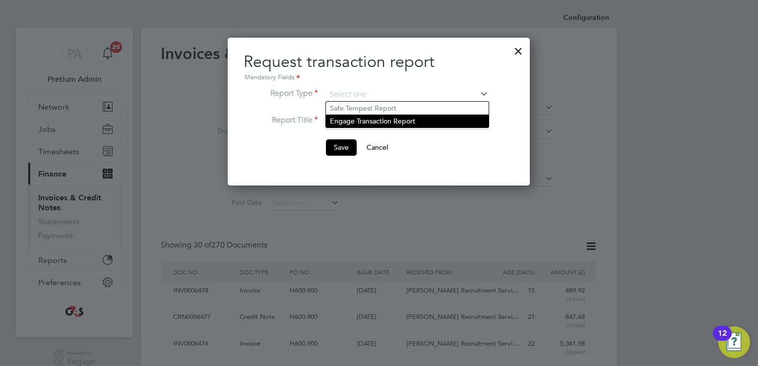
click at [373, 125] on li "Engage Transaction Report" at bounding box center [407, 121] width 163 height 13
type input "Engage Transaction Report"
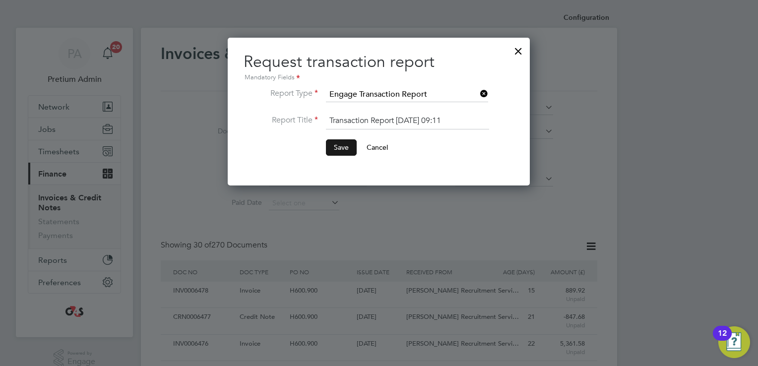
click at [338, 147] on button "Save" at bounding box center [341, 147] width 31 height 16
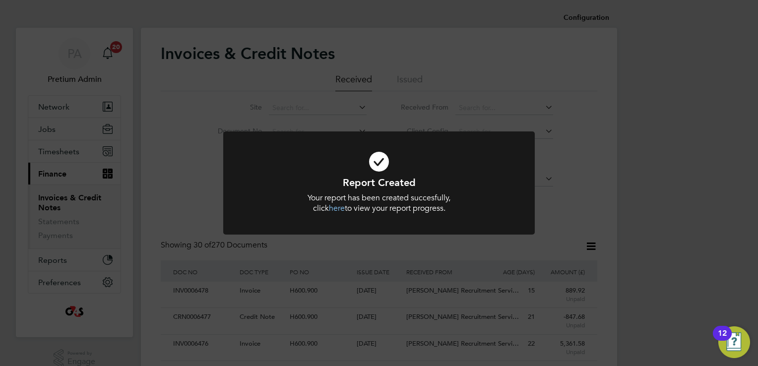
click at [185, 149] on div "Report Created Your report has been created succesfully, click here to view you…" at bounding box center [379, 183] width 758 height 366
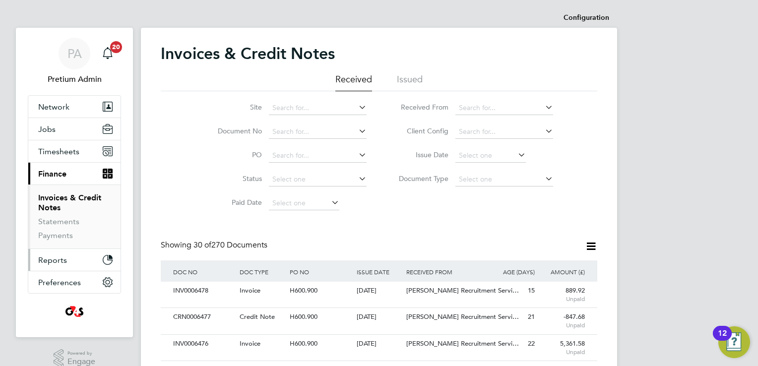
click at [94, 258] on button "Reports" at bounding box center [74, 260] width 92 height 22
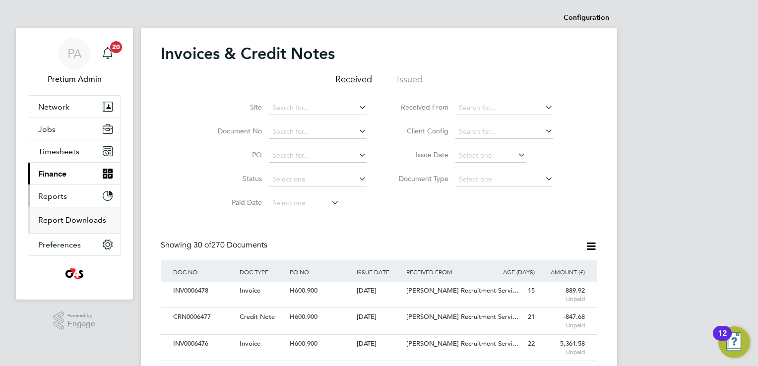
click at [67, 220] on link "Report Downloads" at bounding box center [72, 219] width 68 height 9
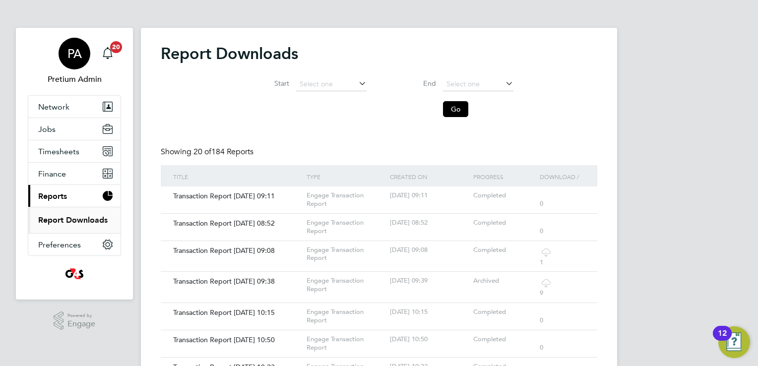
click at [69, 57] on span "PA" at bounding box center [75, 53] width 14 height 13
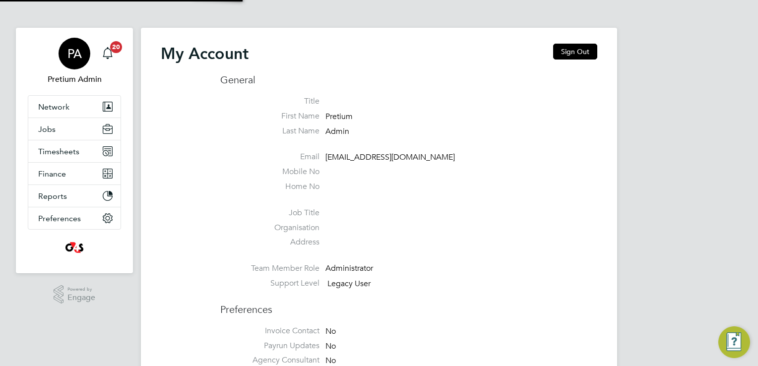
type input "account.support@pretiumresourcing.co.uk"
click at [572, 55] on button "Sign Out" at bounding box center [575, 52] width 44 height 16
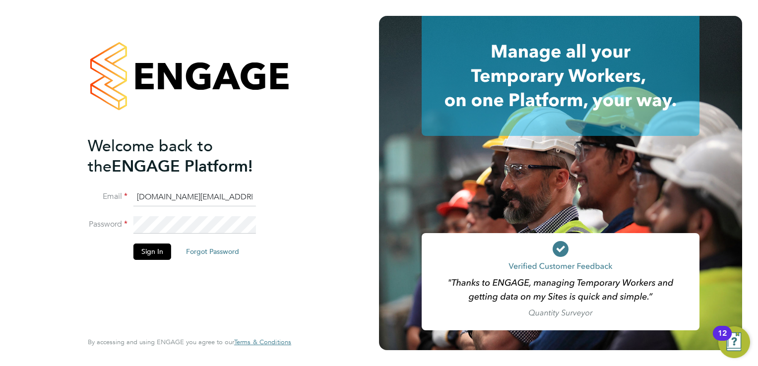
click at [158, 199] on input "account.support@pretiumresourcing.co.uk" at bounding box center [195, 198] width 123 height 18
drag, startPoint x: 194, startPoint y: 196, endPoint x: 117, endPoint y: 186, distance: 77.6
click at [117, 186] on ng-template "Welcome back to the ENGAGE Platform! Email account.support@pretiumresourcing.co…" at bounding box center [185, 203] width 194 height 134
type input "rmg4s@pretiumresourcing.co.uk"
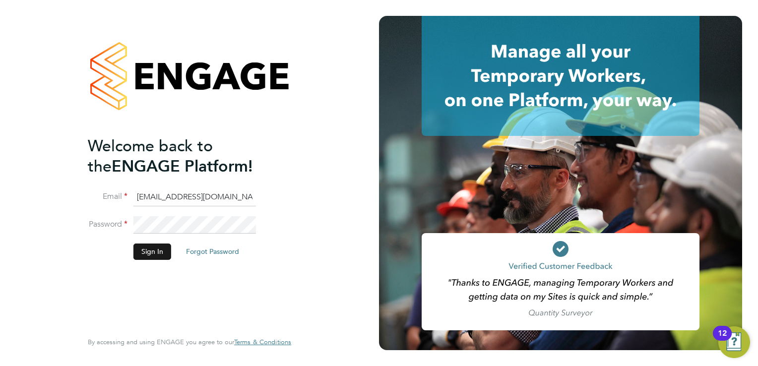
click at [149, 251] on button "Sign In" at bounding box center [153, 252] width 38 height 16
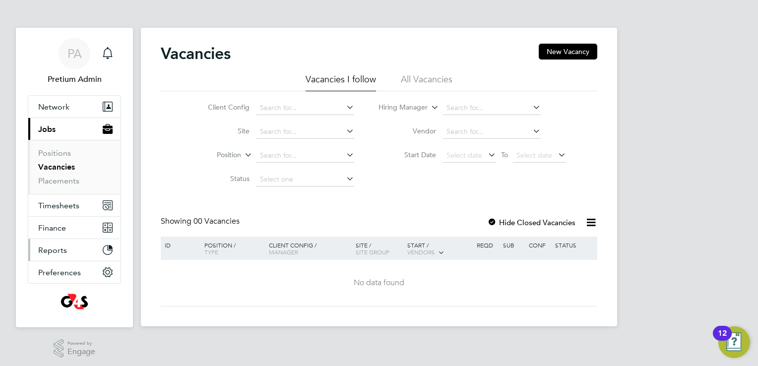
click at [68, 247] on button "Reports" at bounding box center [74, 250] width 92 height 22
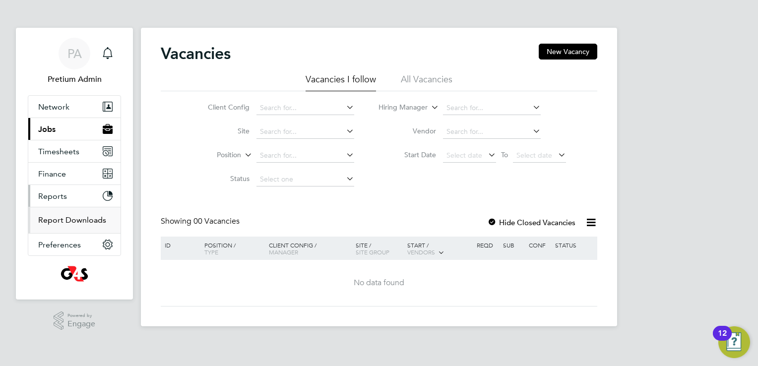
click at [69, 221] on link "Report Downloads" at bounding box center [72, 219] width 68 height 9
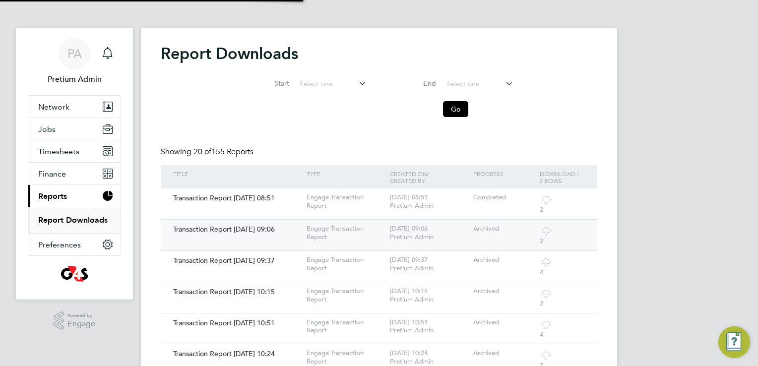
drag, startPoint x: 69, startPoint y: 221, endPoint x: 371, endPoint y: 219, distance: 301.8
click at [66, 178] on button "Finance" at bounding box center [74, 174] width 92 height 22
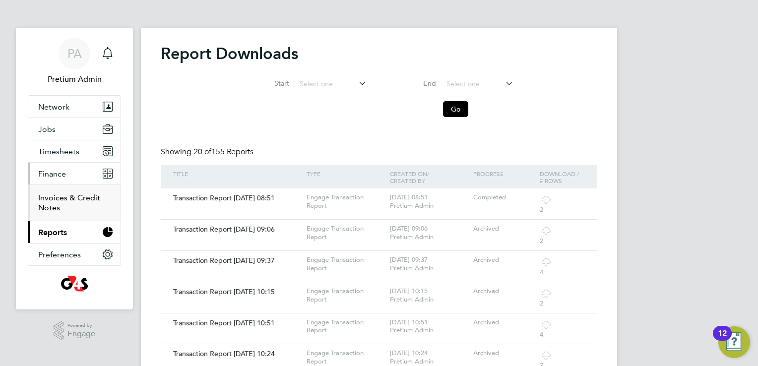
click at [65, 201] on link "Invoices & Credit Notes" at bounding box center [69, 202] width 62 height 19
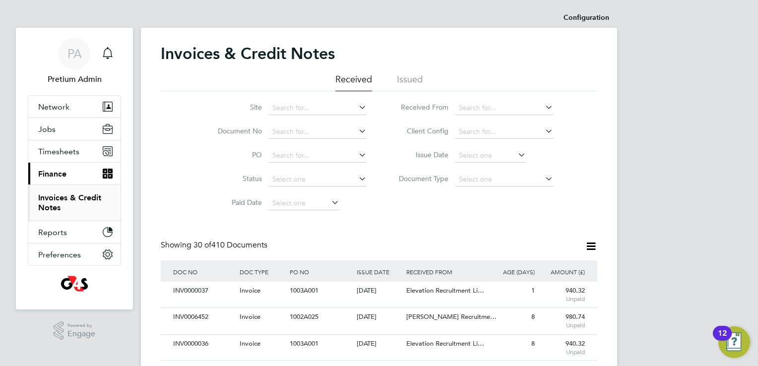
click at [591, 247] on icon at bounding box center [591, 246] width 12 height 12
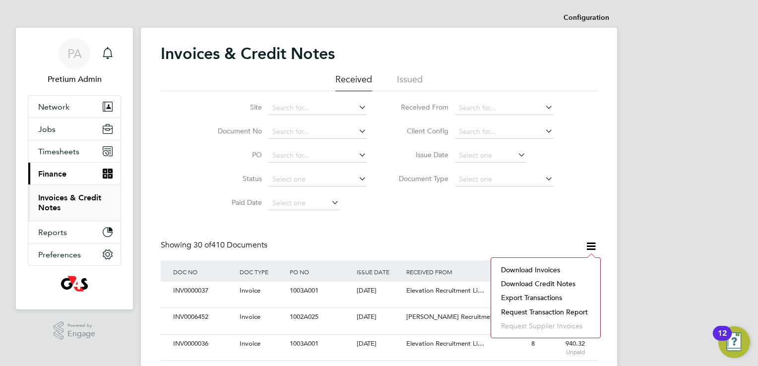
click at [525, 270] on li "Download invoices" at bounding box center [545, 270] width 99 height 14
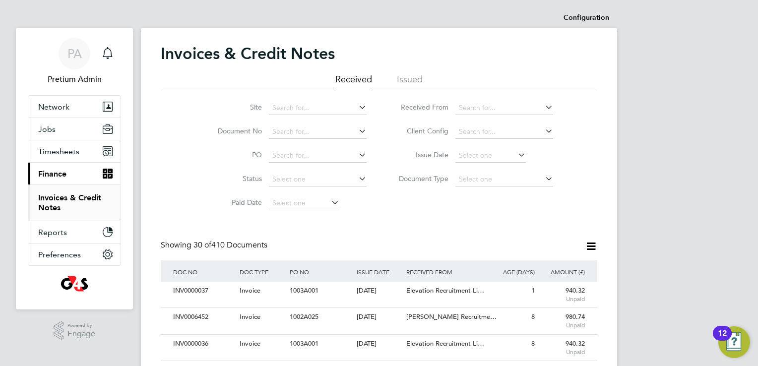
click at [590, 245] on icon at bounding box center [591, 246] width 12 height 12
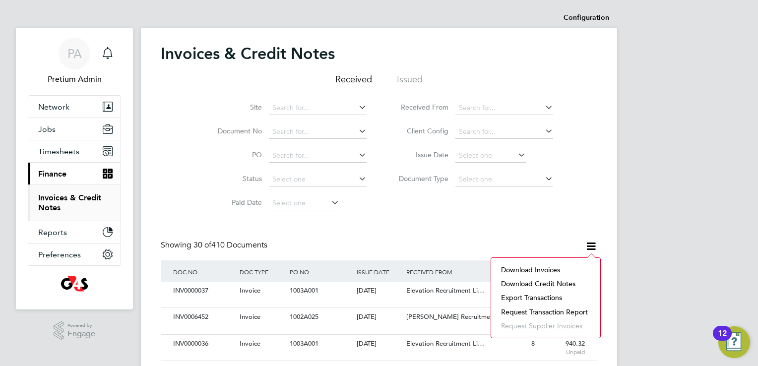
click at [548, 282] on li "Download credit notes" at bounding box center [545, 284] width 99 height 14
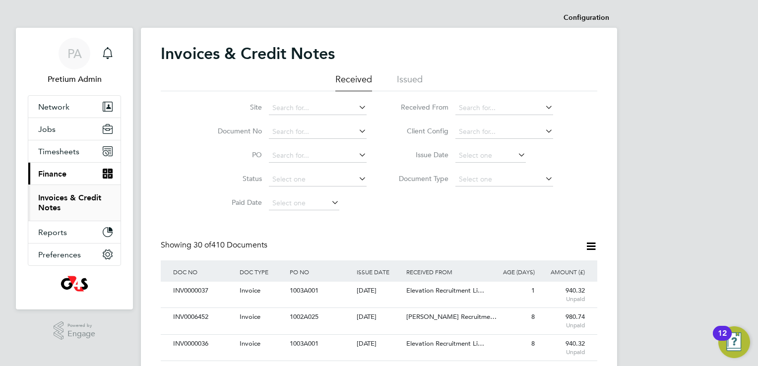
click at [591, 243] on icon at bounding box center [591, 246] width 12 height 12
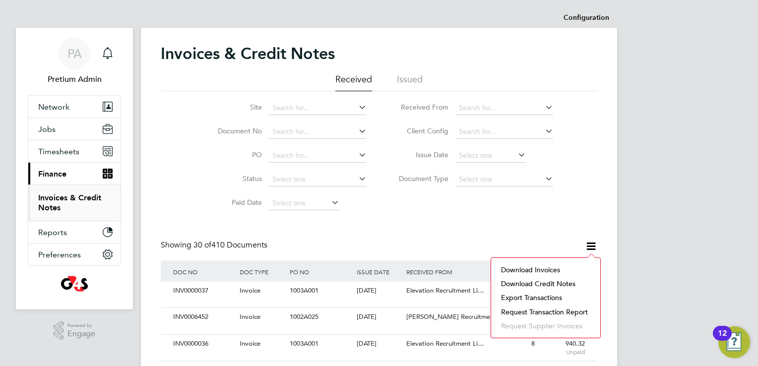
click at [538, 313] on li "Request transaction report" at bounding box center [545, 312] width 99 height 14
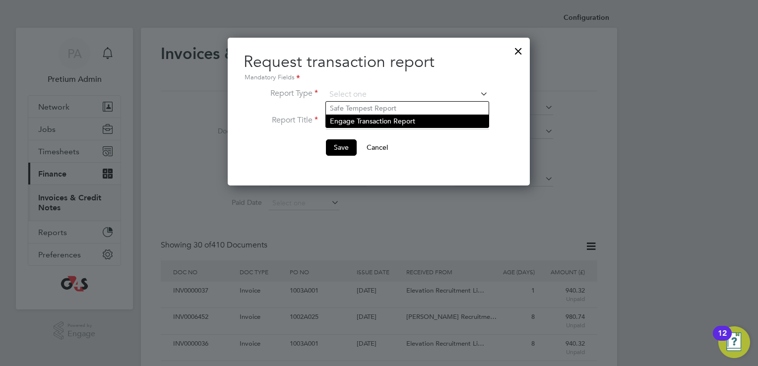
click at [358, 122] on li "Engage Transaction Report" at bounding box center [407, 121] width 163 height 13
type input "Engage Transaction Report"
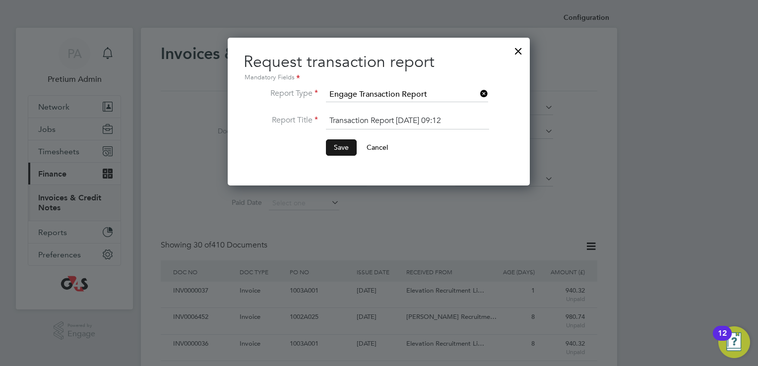
click at [347, 144] on button "Save" at bounding box center [341, 147] width 31 height 16
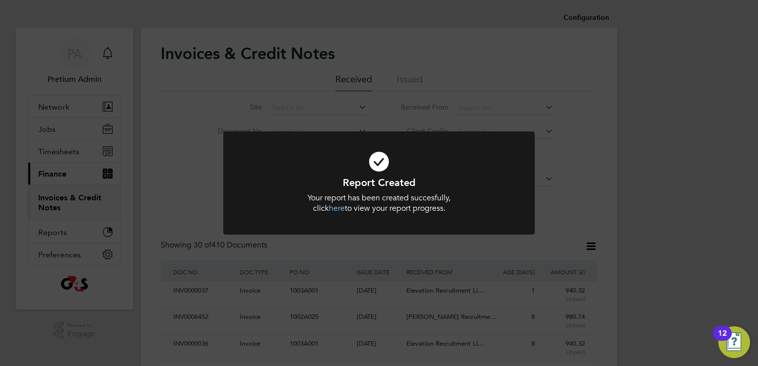
click at [395, 266] on div "Report Created Your report has been created succesfully, click here to view you…" at bounding box center [379, 183] width 758 height 366
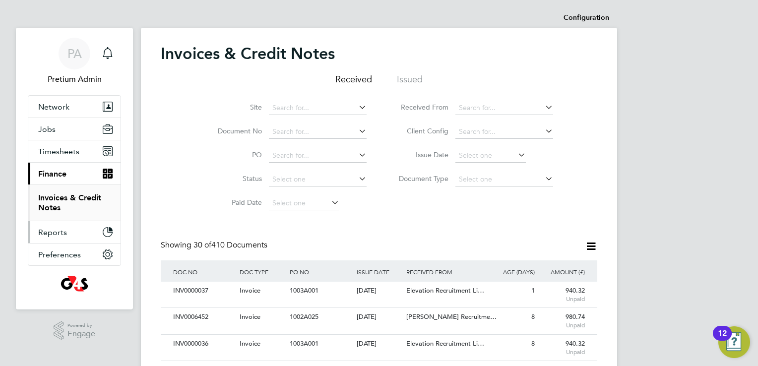
click at [88, 228] on button "Reports" at bounding box center [74, 232] width 92 height 22
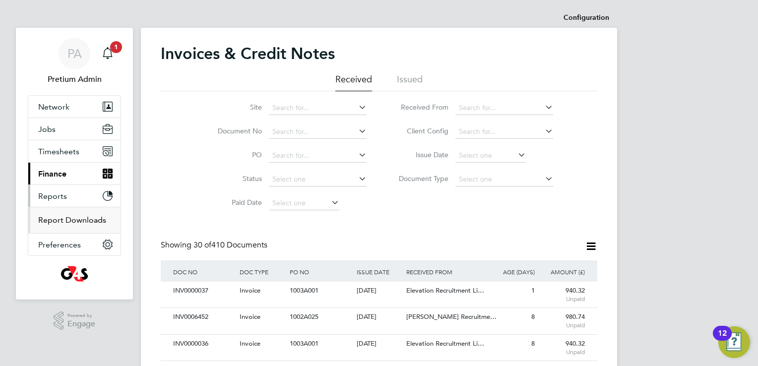
click at [69, 221] on link "Report Downloads" at bounding box center [72, 219] width 68 height 9
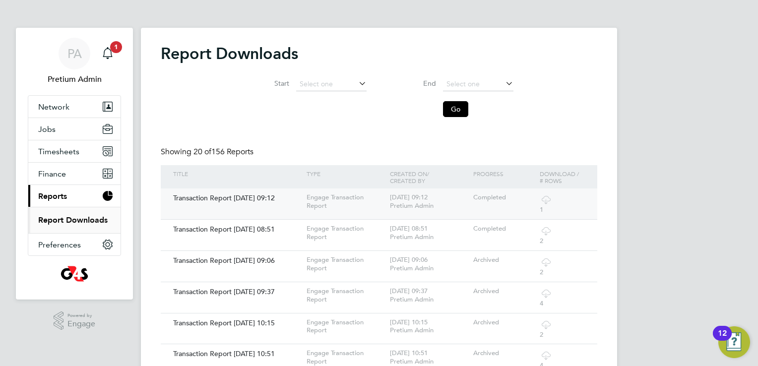
click at [548, 199] on icon at bounding box center [546, 200] width 12 height 12
click at [112, 58] on icon "Main navigation" at bounding box center [108, 53] width 12 height 12
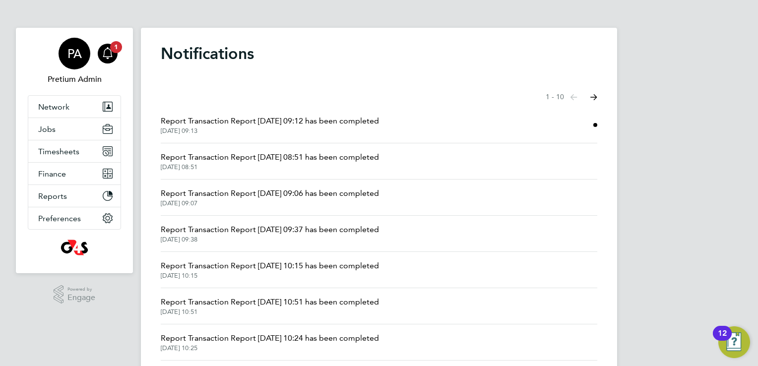
click at [73, 60] on span "PA" at bounding box center [75, 53] width 14 height 13
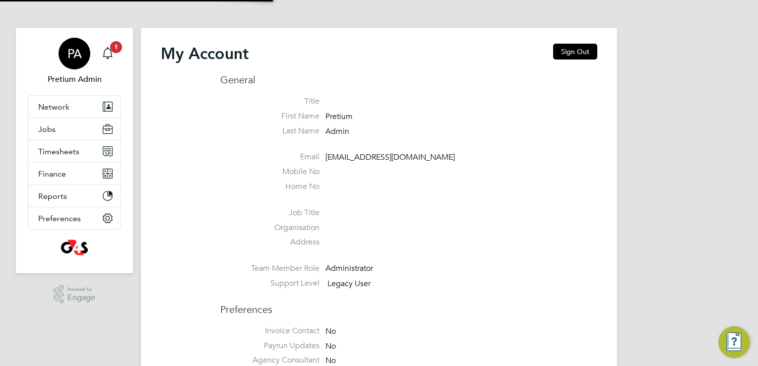
type input "g4scash@pretiumresourcing.co.uk"
click at [570, 53] on button "Sign Out" at bounding box center [575, 52] width 44 height 16
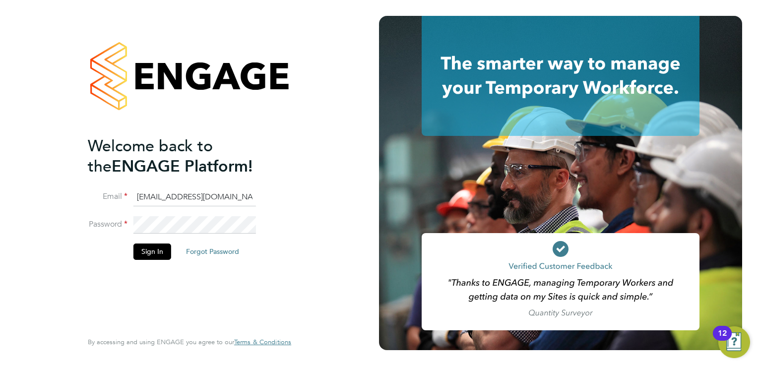
click at [157, 198] on input "g4scash@pretiumresourcing.co.uk" at bounding box center [195, 198] width 123 height 18
type input "account.support@pretiumresourcing.co.uk"
click at [159, 252] on button "Sign In" at bounding box center [153, 252] width 38 height 16
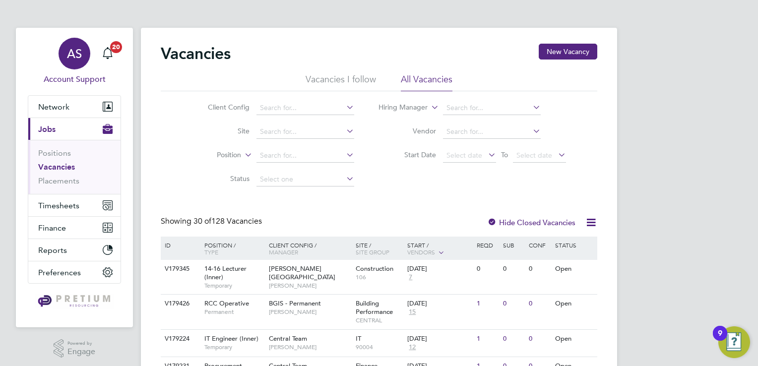
click at [78, 57] on span "AS" at bounding box center [74, 53] width 15 height 13
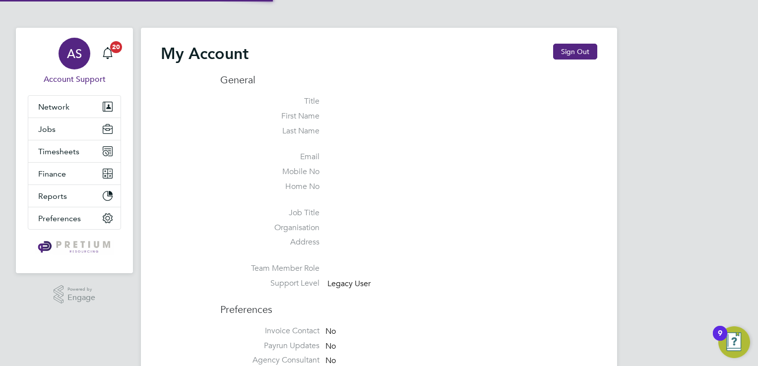
type input "[EMAIL_ADDRESS][DOMAIN_NAME]"
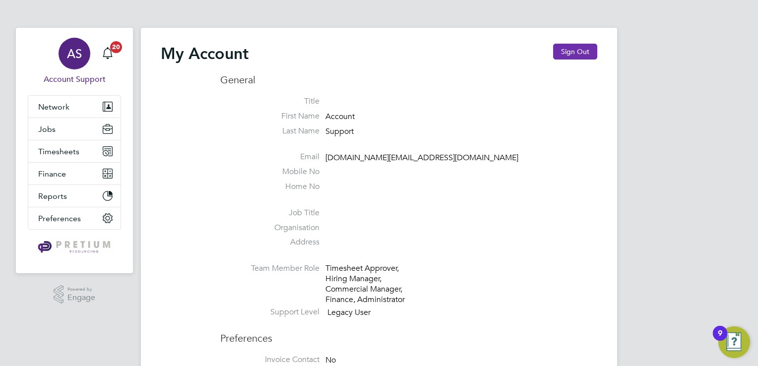
click at [564, 53] on button "Sign Out" at bounding box center [575, 52] width 44 height 16
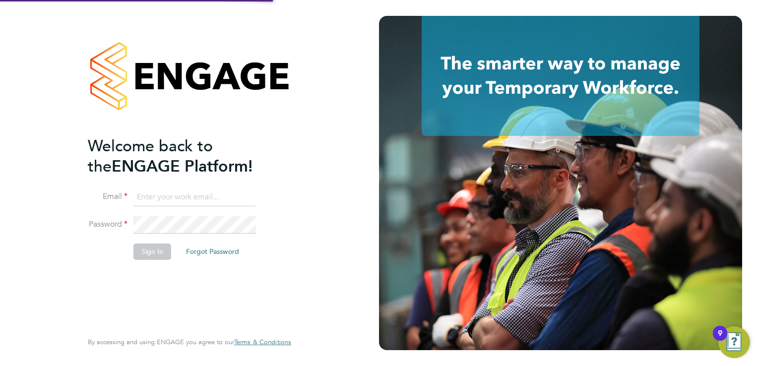
type input "[EMAIL_ADDRESS][DOMAIN_NAME]"
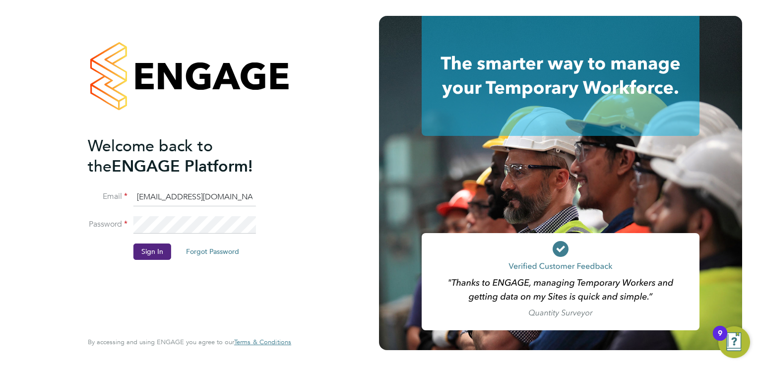
click at [158, 197] on input "[EMAIL_ADDRESS][DOMAIN_NAME]" at bounding box center [195, 198] width 123 height 18
click at [149, 196] on input "G4s@pretiumresourcing.co.uk" at bounding box center [195, 198] width 123 height 18
click at [145, 247] on button "Sign In" at bounding box center [153, 252] width 38 height 16
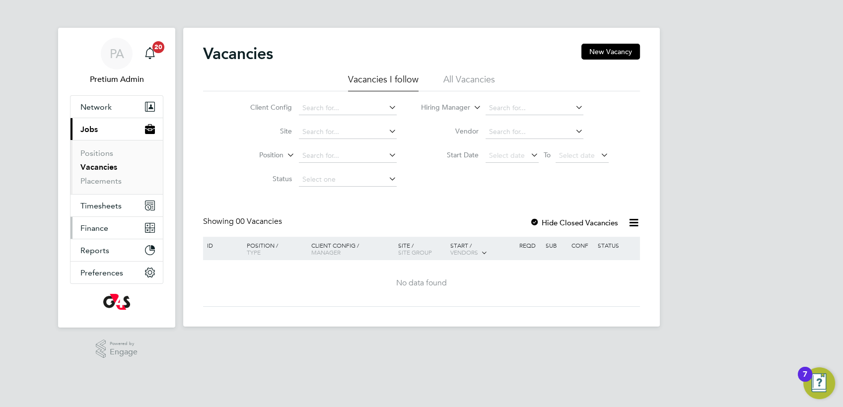
click at [106, 229] on span "Finance" at bounding box center [94, 227] width 28 height 9
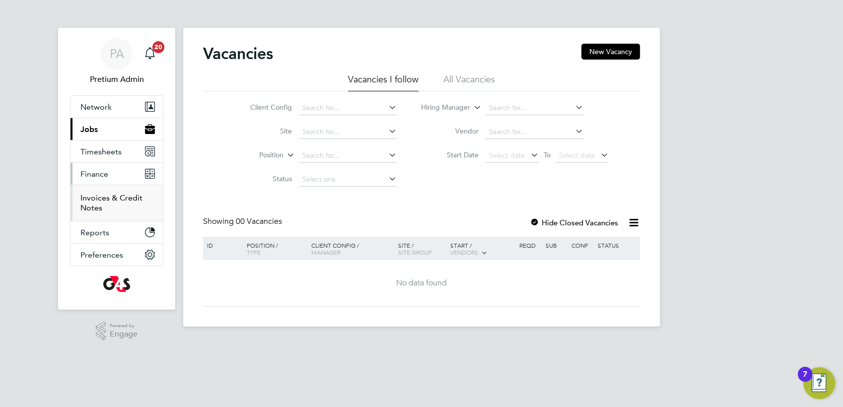
click at [92, 198] on link "Invoices & Credit Notes" at bounding box center [111, 202] width 62 height 19
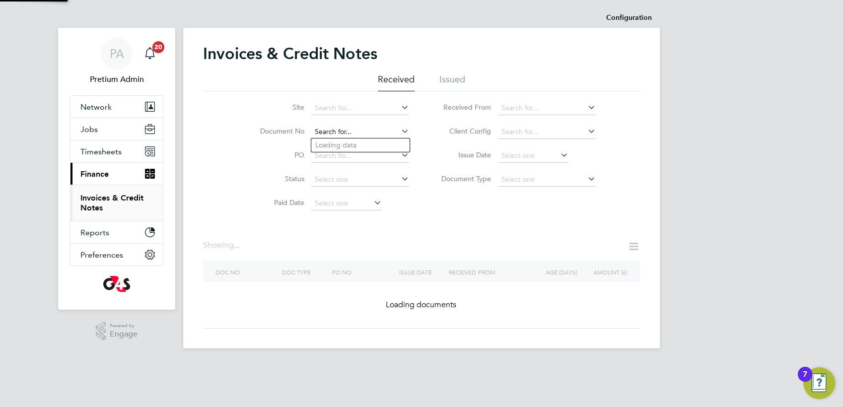
click at [367, 135] on input at bounding box center [360, 132] width 98 height 14
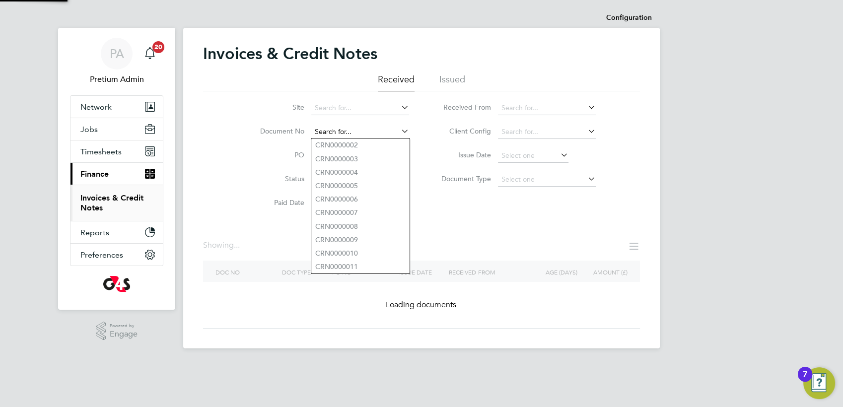
paste input "INV0006575"
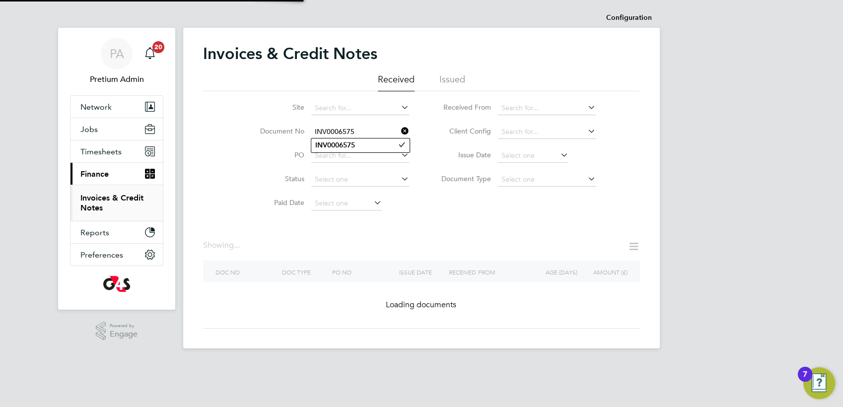
type input "INV0006575"
click at [354, 146] on b "INV0006575" at bounding box center [335, 145] width 40 height 8
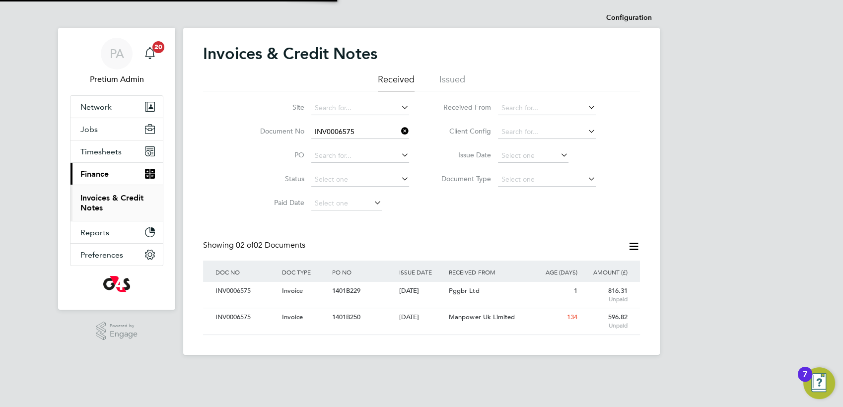
scroll to position [18, 83]
click at [449, 294] on span "Pggbr Ltd" at bounding box center [464, 290] width 30 height 8
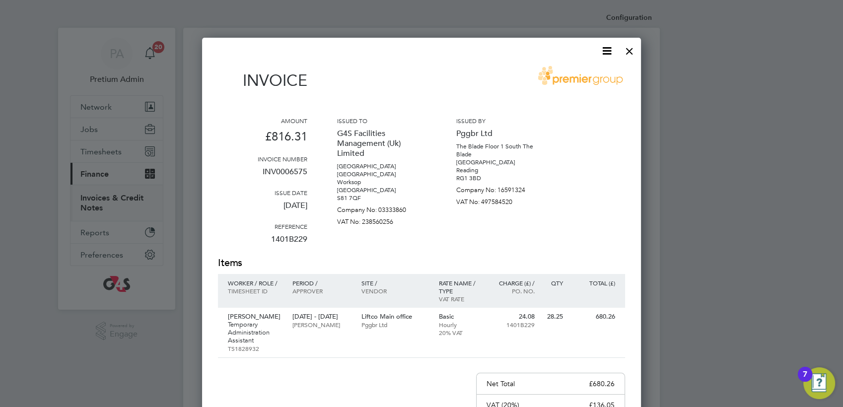
click at [630, 53] on div at bounding box center [629, 49] width 18 height 18
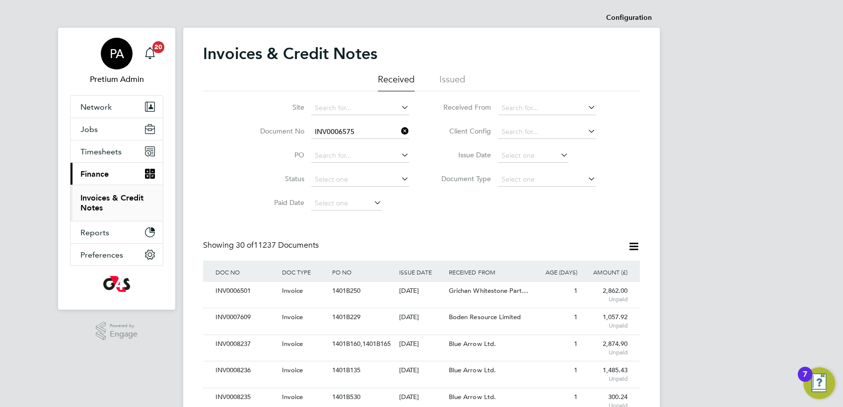
click at [116, 49] on span "PA" at bounding box center [117, 53] width 14 height 13
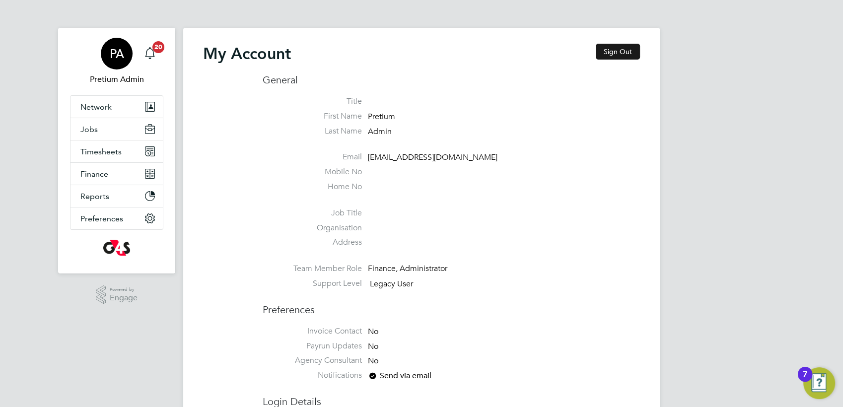
click at [608, 48] on button "Sign Out" at bounding box center [618, 52] width 44 height 16
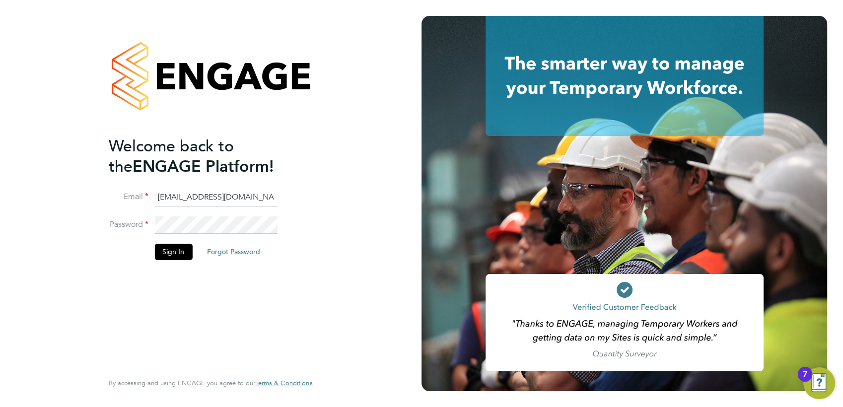
click at [187, 201] on input "g4sess@pretiumresourcing.co.uk" at bounding box center [215, 198] width 123 height 18
type input "account.support@pretiumresourcing.co.uk"
click at [172, 252] on button "Sign In" at bounding box center [173, 252] width 38 height 16
